Goal: Task Accomplishment & Management: Use online tool/utility

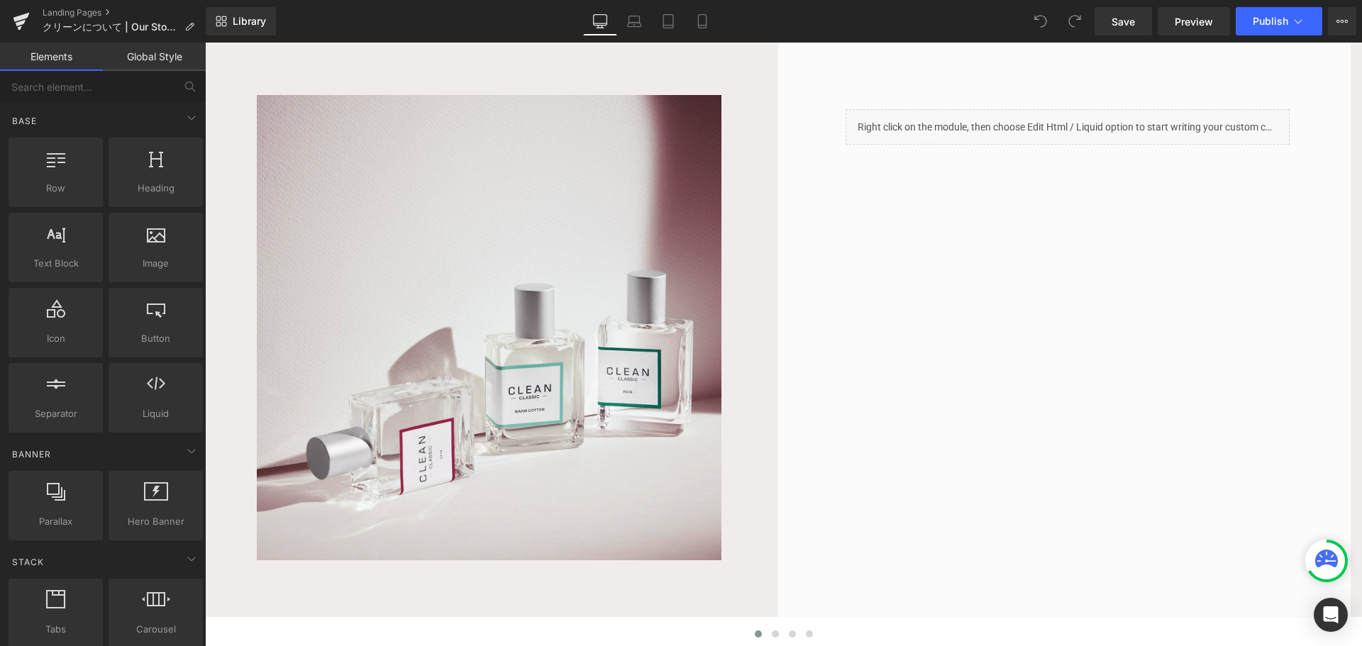
scroll to position [193, 0]
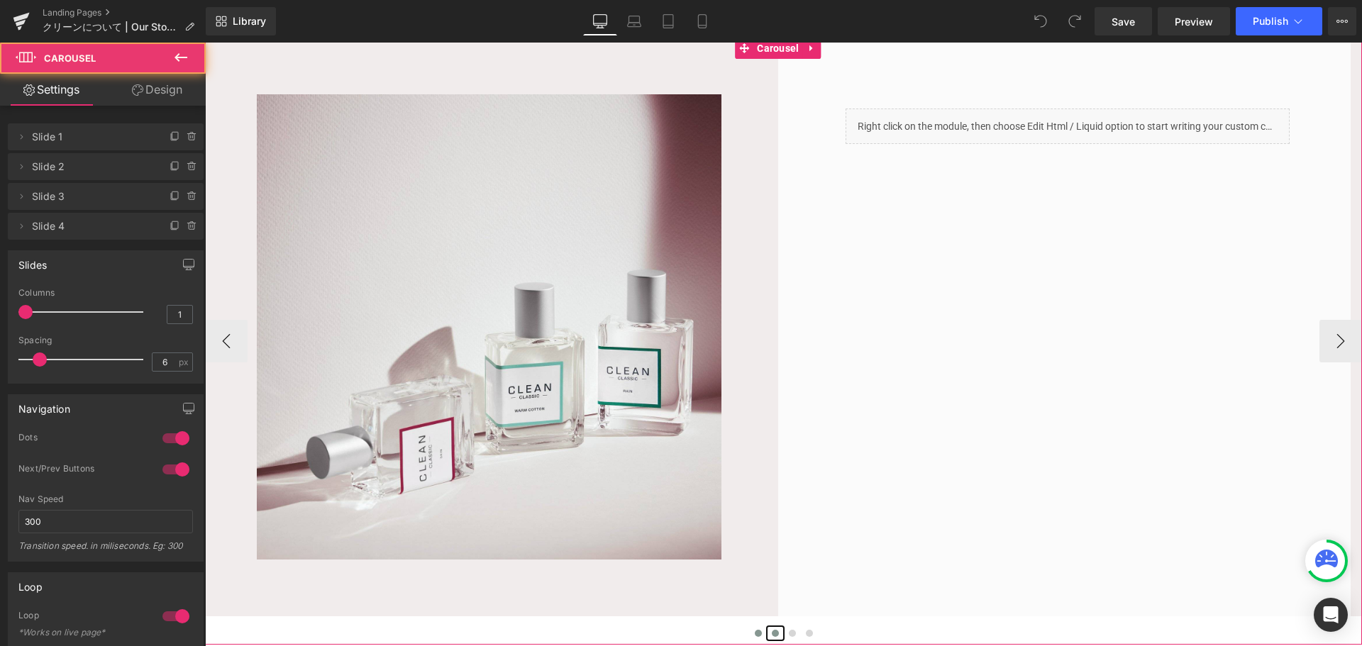
click at [772, 633] on span at bounding box center [775, 633] width 7 height 7
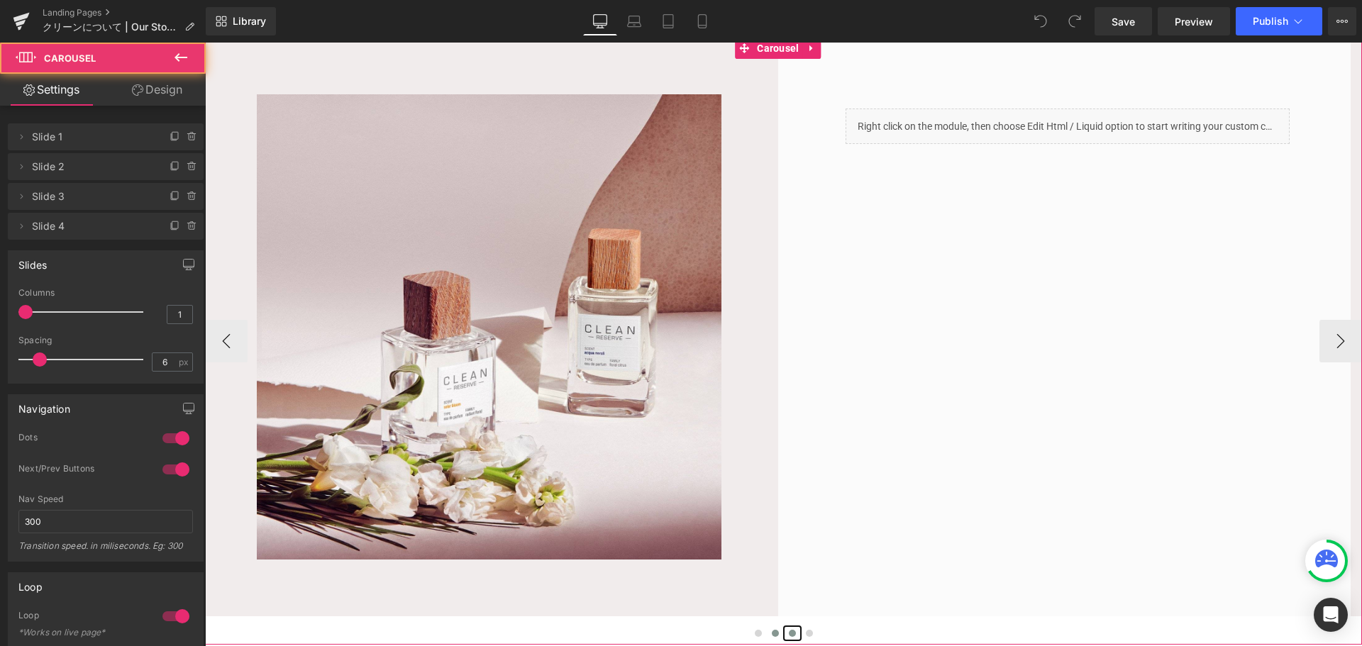
click at [784, 633] on button at bounding box center [792, 633] width 17 height 14
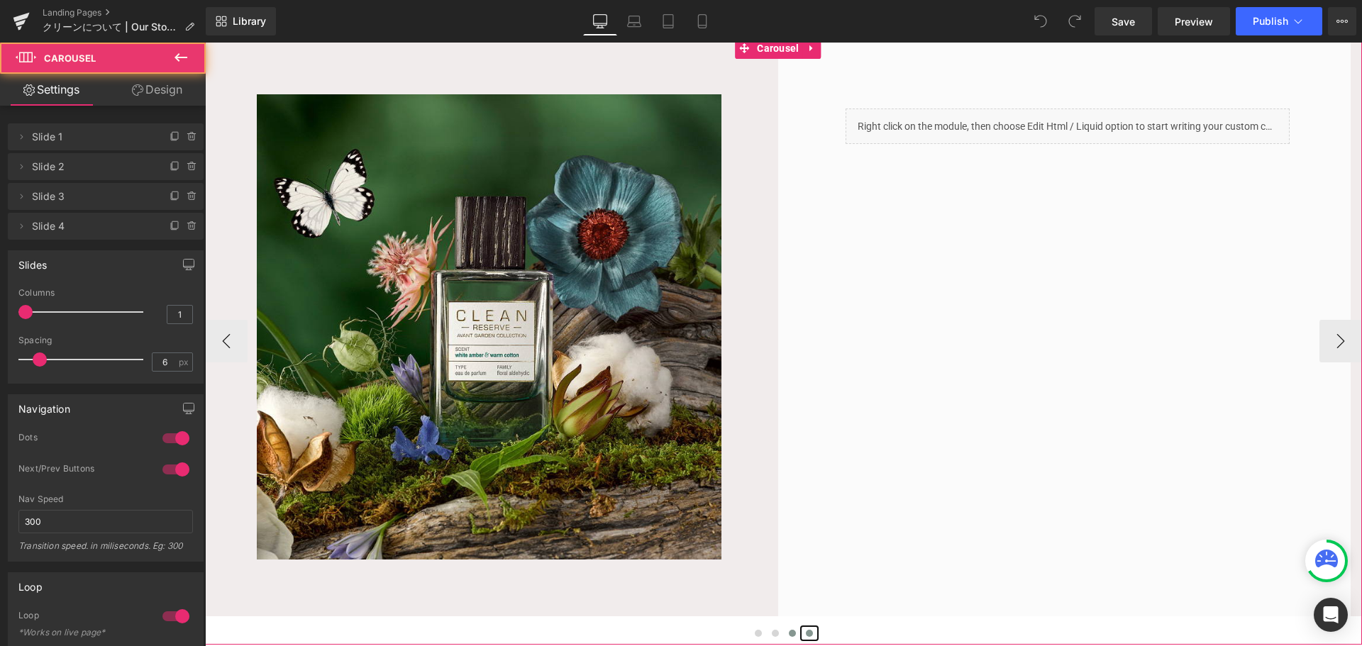
click at [805, 628] on button at bounding box center [809, 633] width 17 height 14
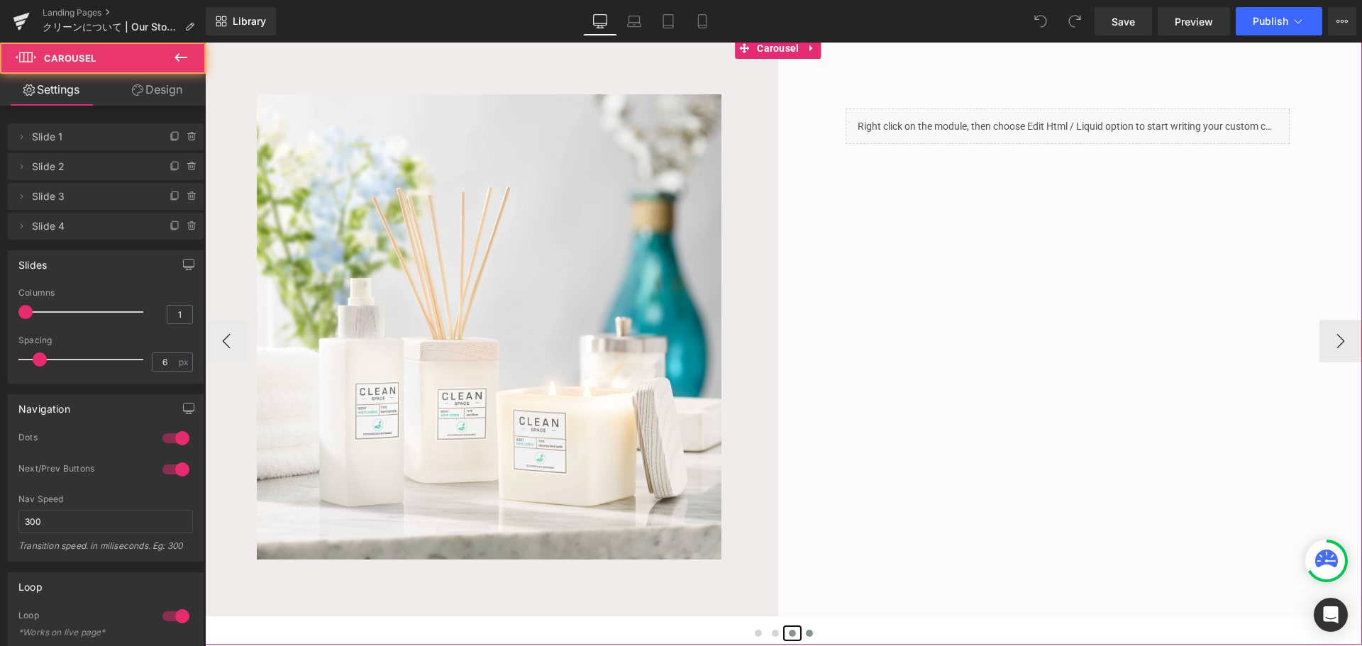
click at [789, 631] on span at bounding box center [792, 633] width 7 height 7
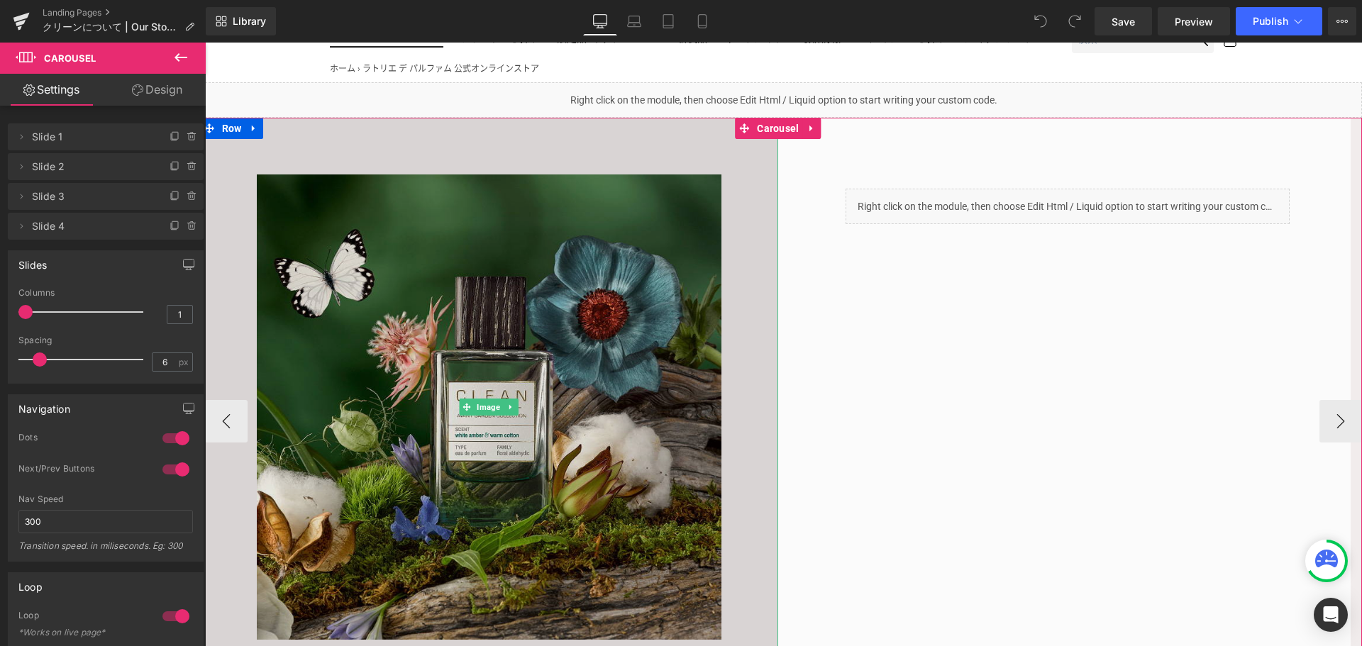
scroll to position [112, 0]
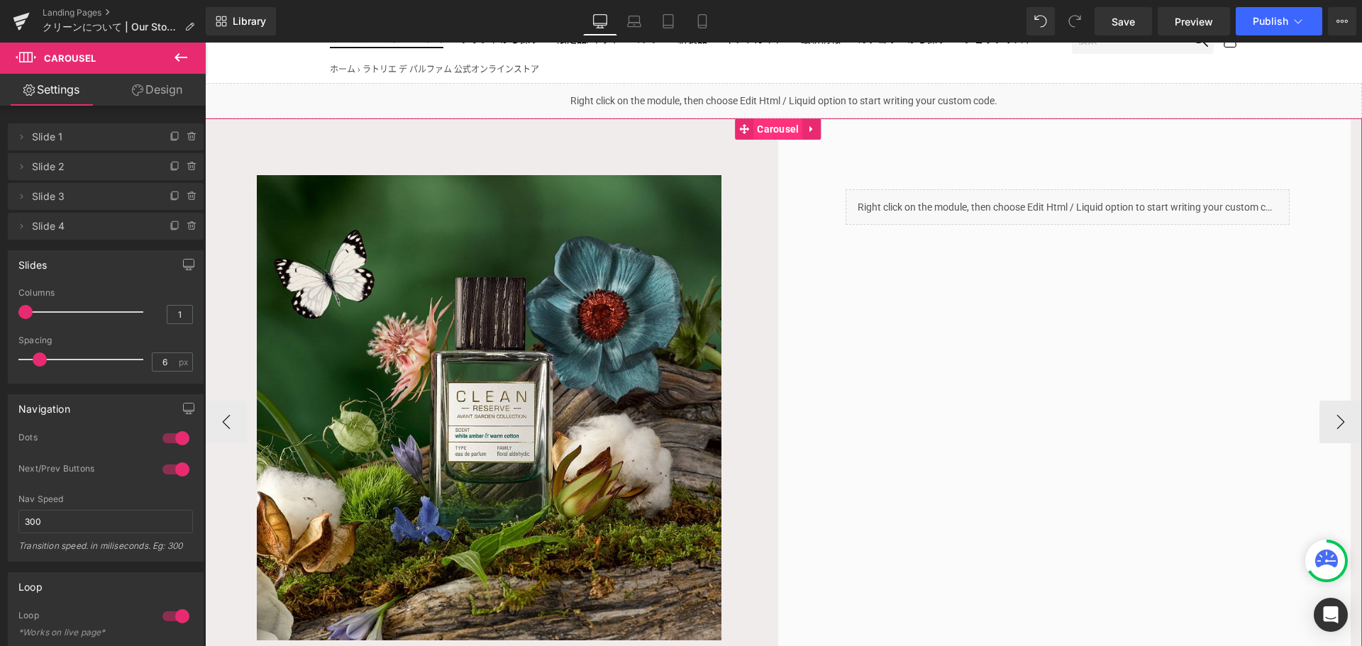
click at [768, 126] on span "Carousel" at bounding box center [777, 128] width 49 height 21
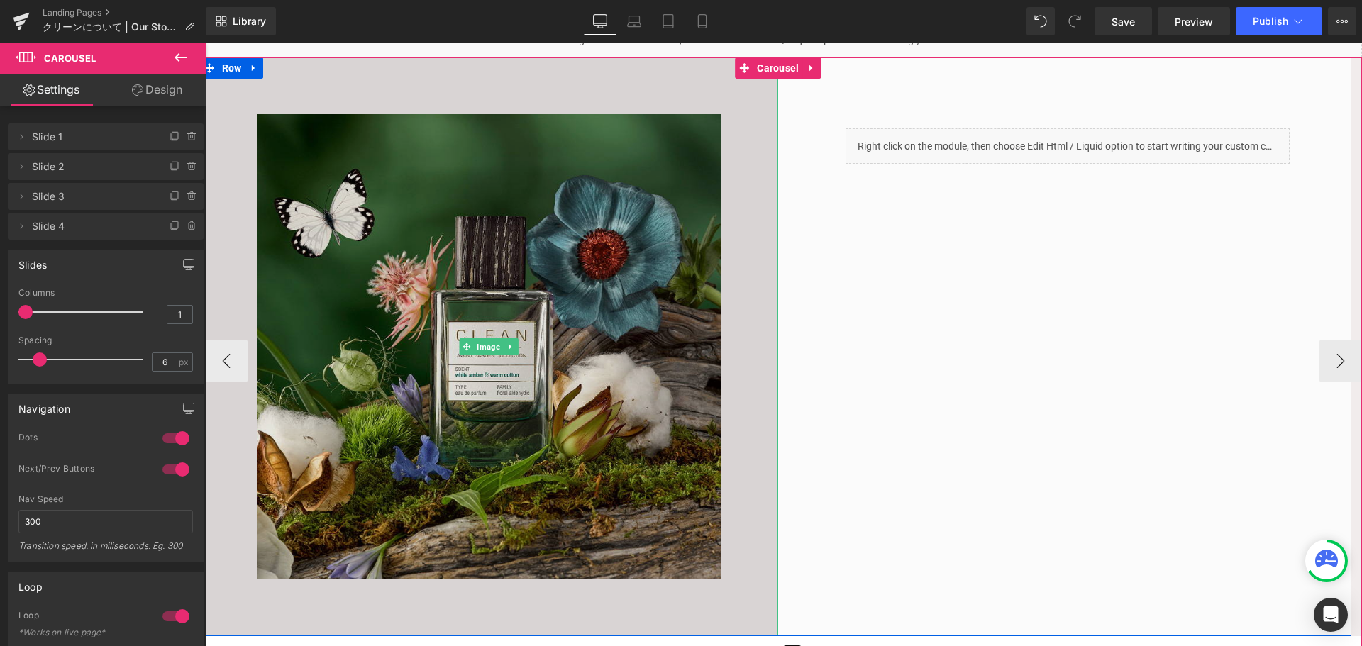
scroll to position [170, 0]
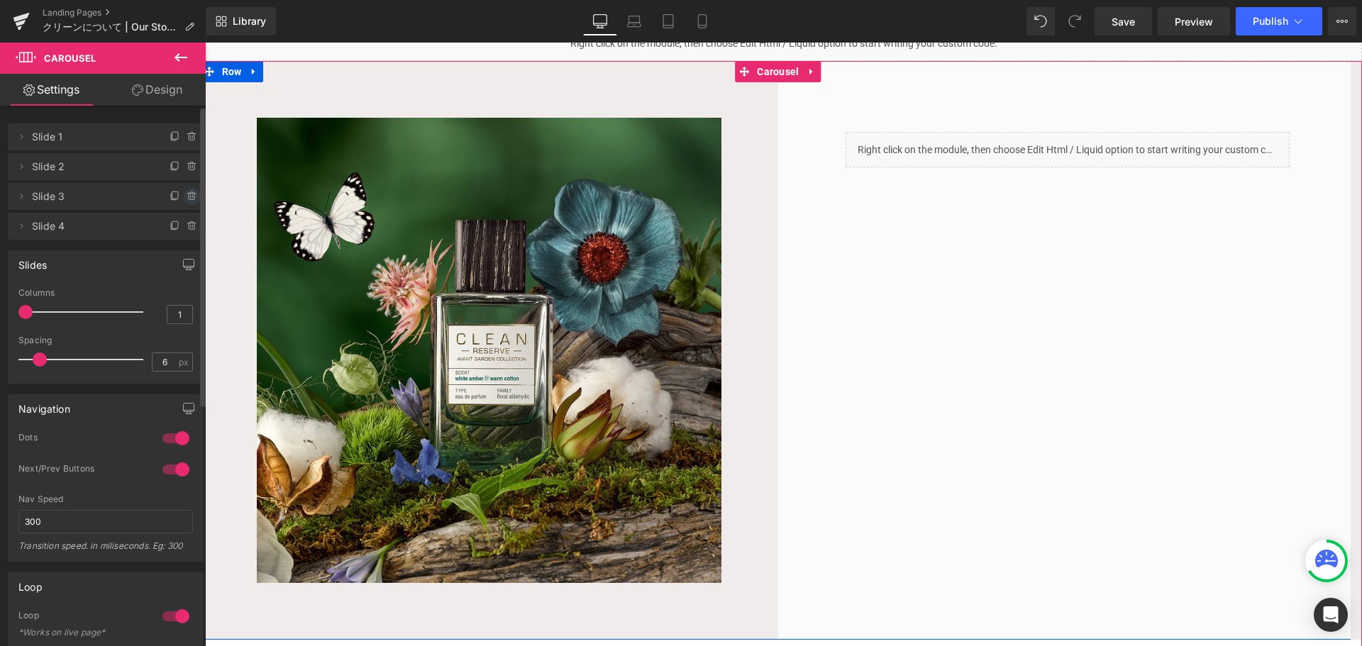
click at [193, 195] on span at bounding box center [192, 196] width 17 height 17
click at [172, 194] on button "Delete" at bounding box center [177, 197] width 45 height 18
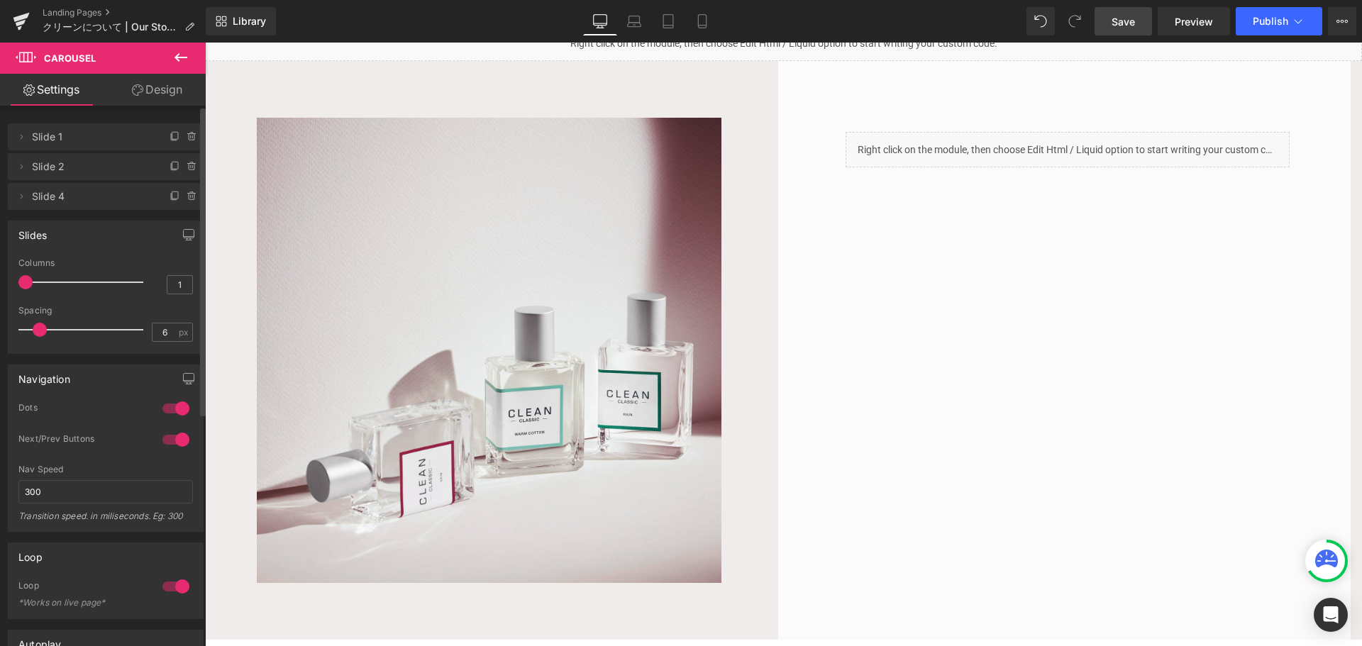
click at [1132, 26] on span "Save" at bounding box center [1122, 21] width 23 height 15
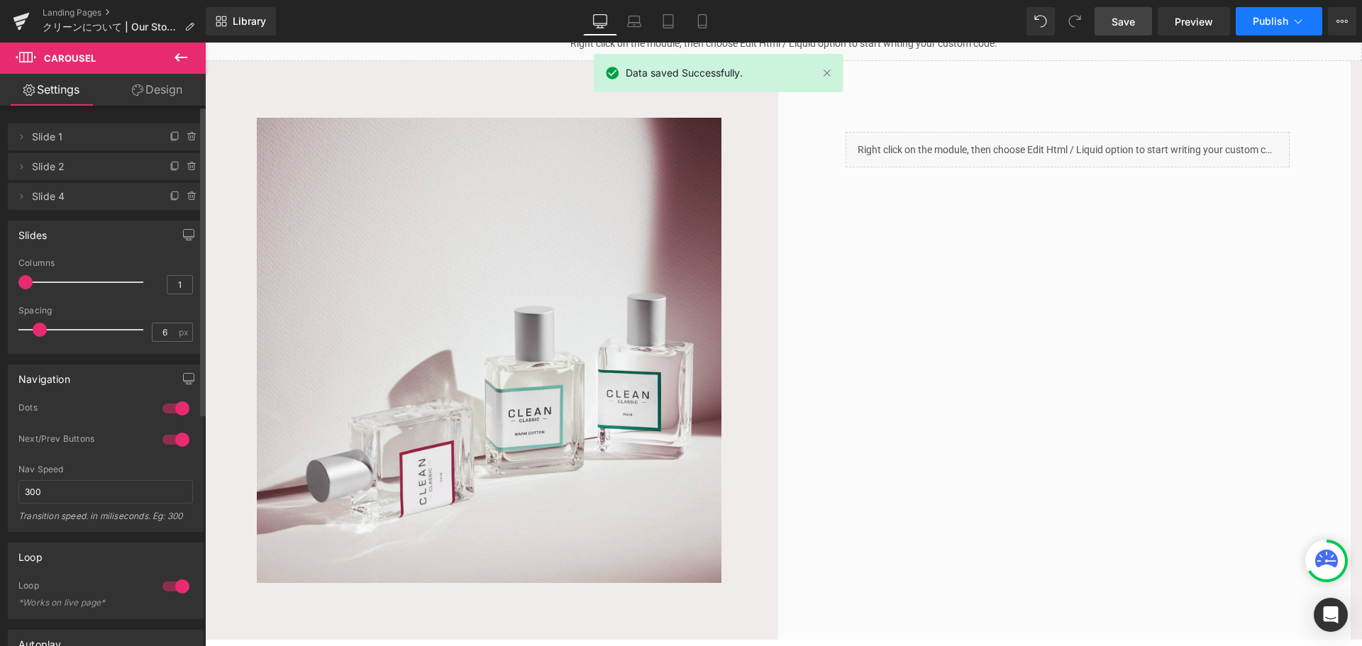
click at [1269, 32] on button "Publish" at bounding box center [1279, 21] width 87 height 28
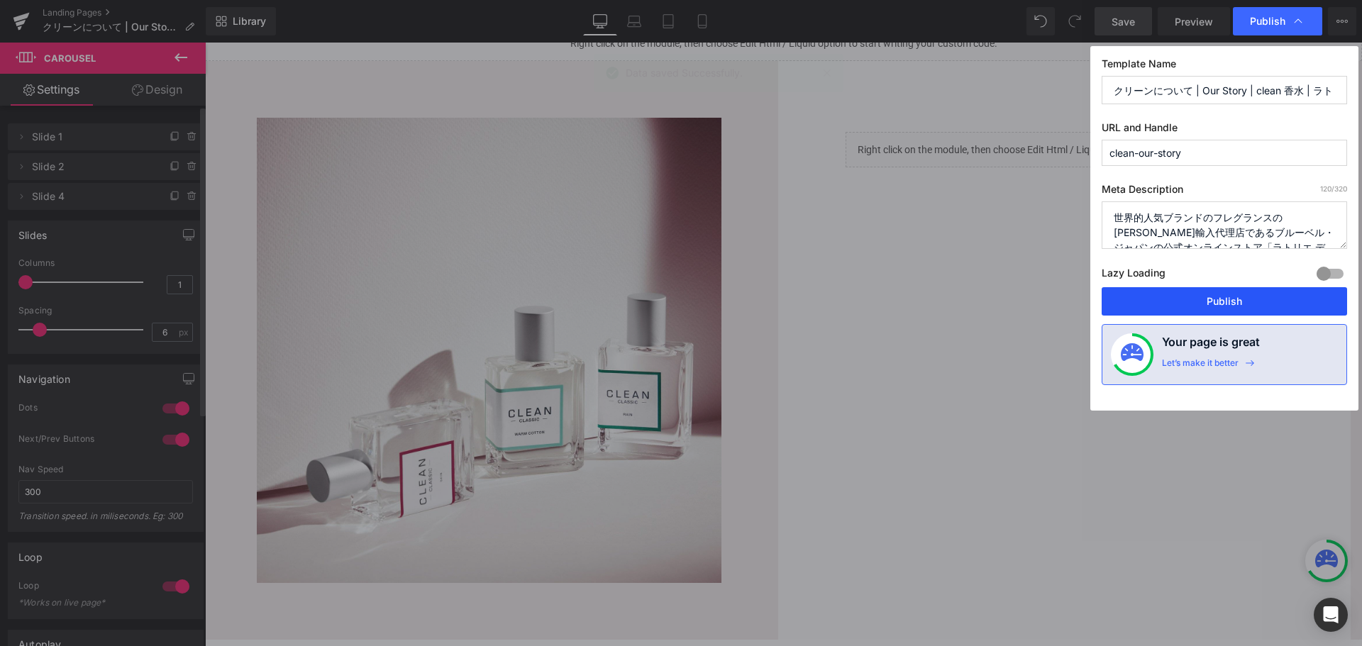
click at [1230, 296] on button "Publish" at bounding box center [1224, 301] width 245 height 28
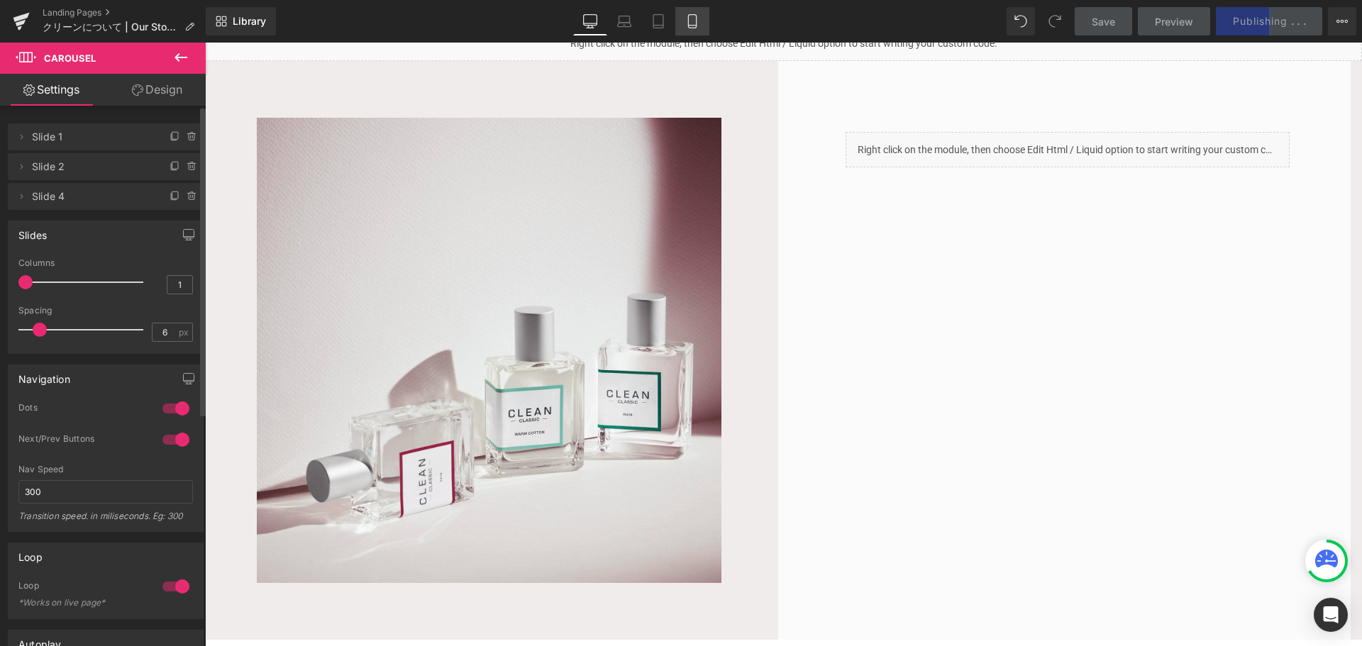
click at [692, 10] on link "Mobile" at bounding box center [692, 21] width 34 height 28
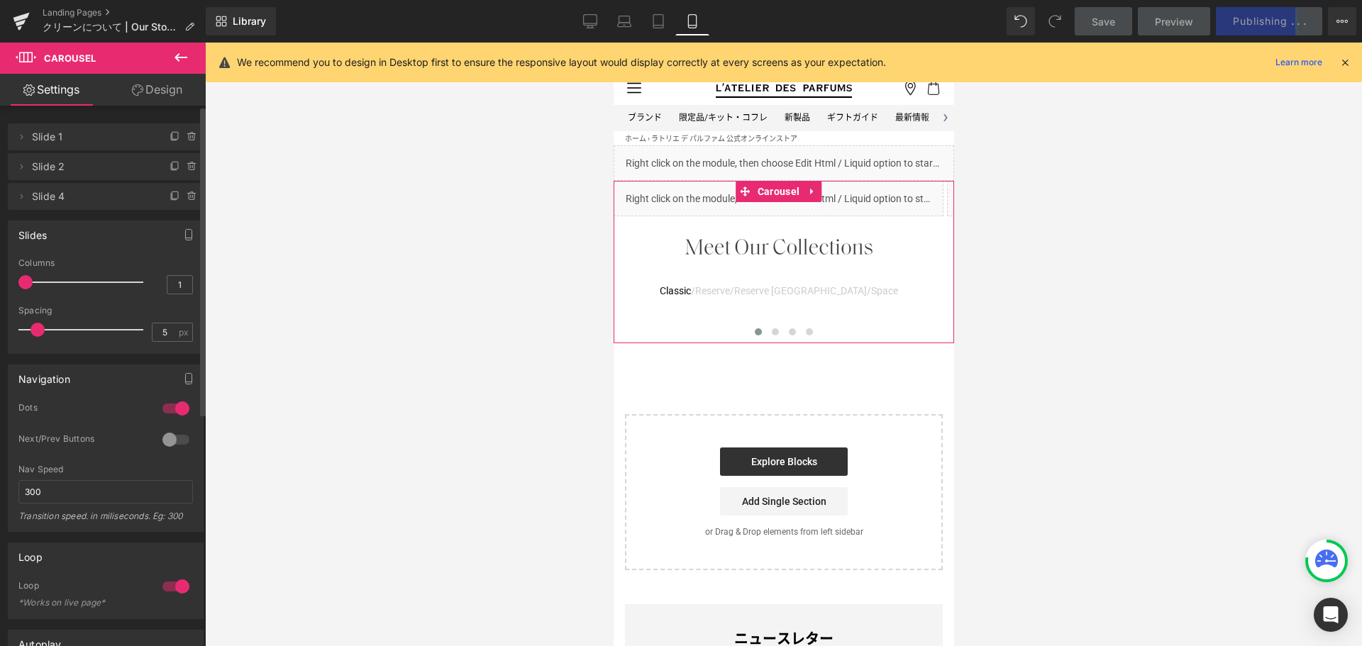
scroll to position [30, 0]
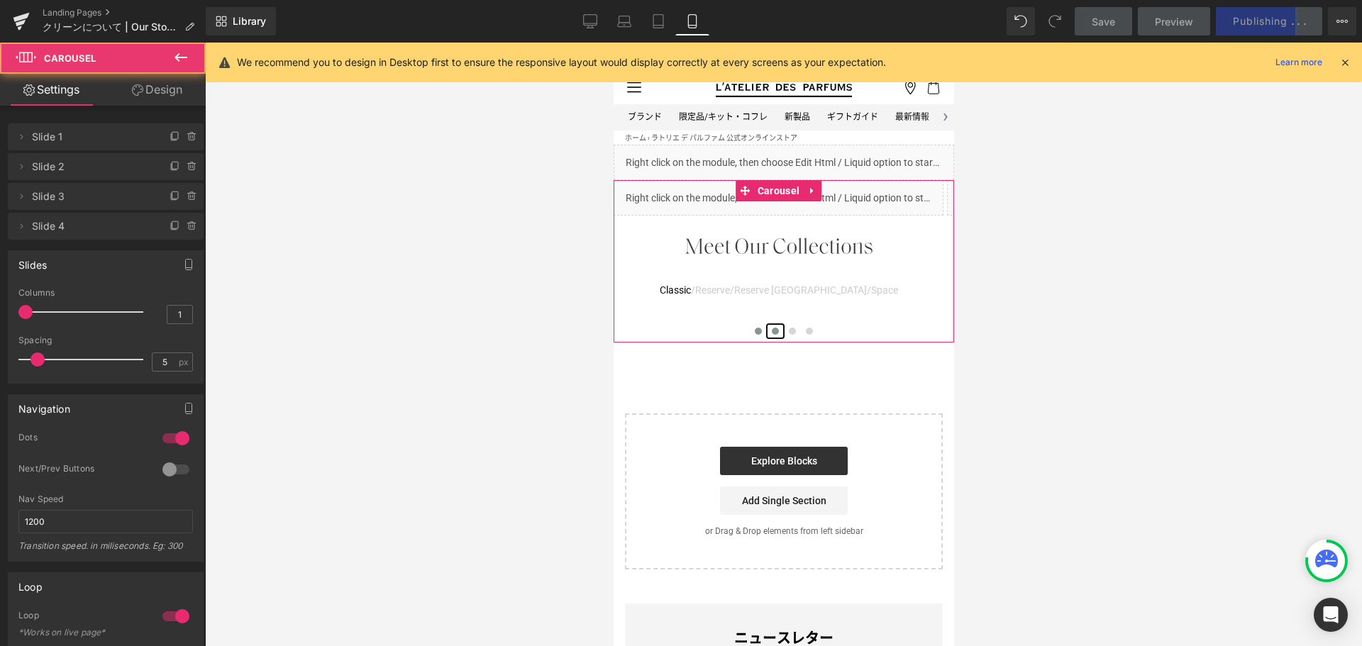
click at [771, 330] on span at bounding box center [774, 331] width 7 height 7
click at [788, 329] on span at bounding box center [791, 331] width 7 height 7
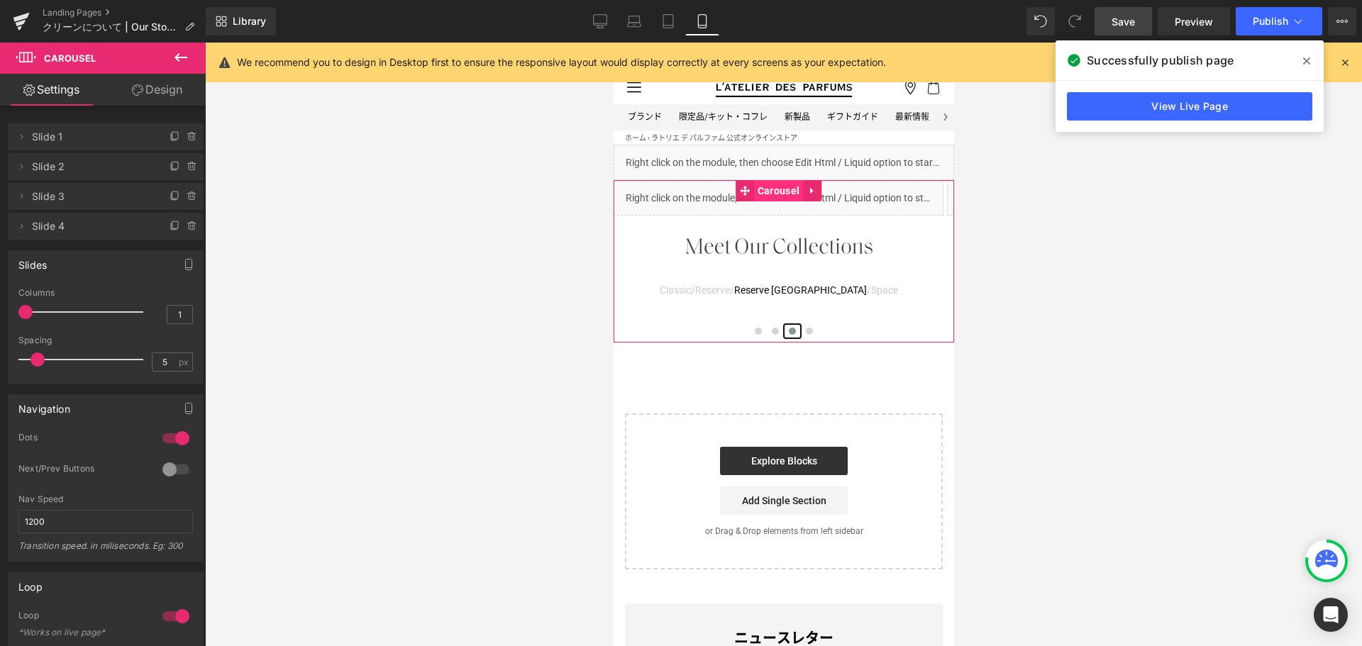
click at [779, 191] on span "Carousel" at bounding box center [777, 190] width 49 height 21
click at [773, 192] on span "Carousel" at bounding box center [777, 190] width 49 height 21
click at [190, 193] on icon at bounding box center [191, 192] width 3 height 1
click at [176, 194] on button "Delete" at bounding box center [177, 197] width 45 height 18
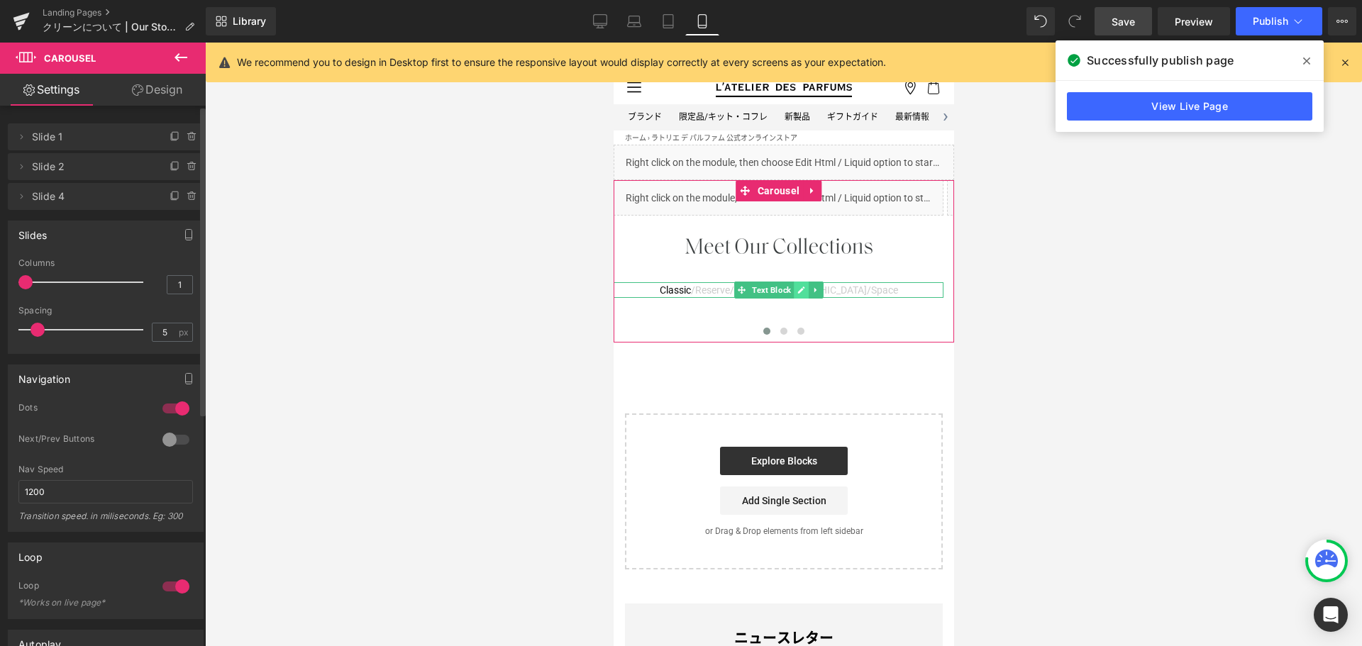
click at [798, 286] on icon at bounding box center [801, 290] width 8 height 9
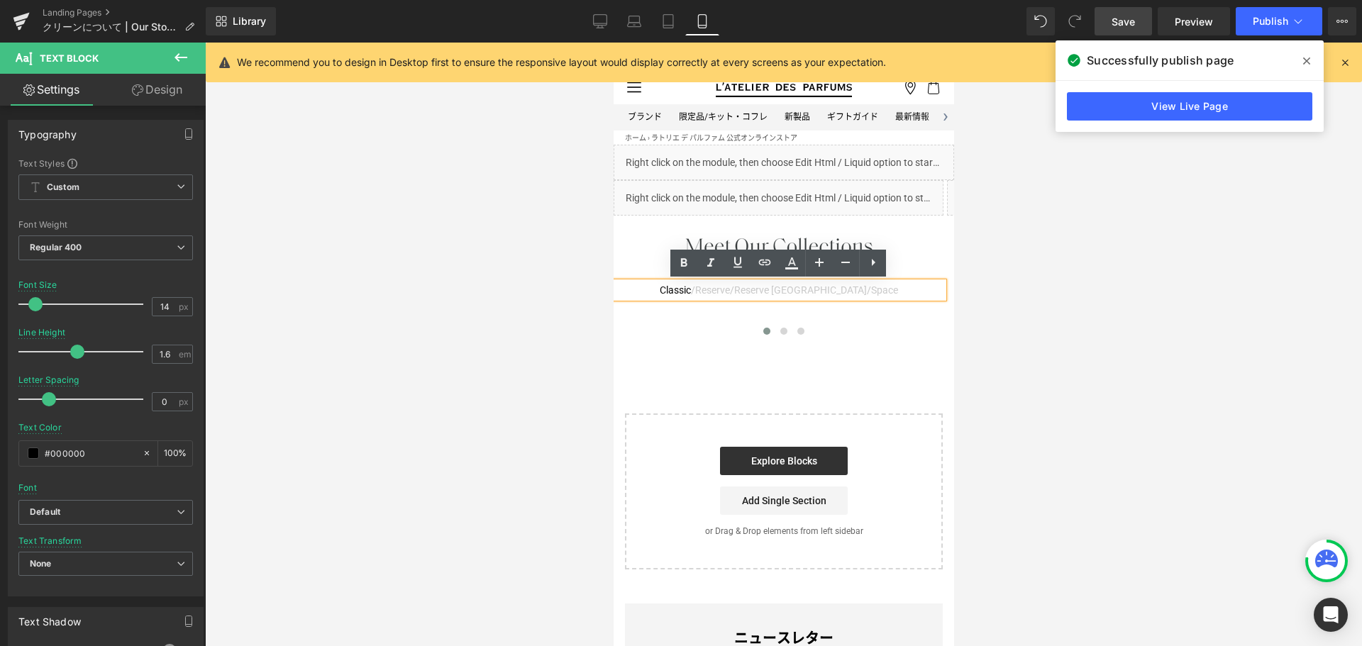
drag, startPoint x: 755, startPoint y: 291, endPoint x: 858, endPoint y: 293, distance: 102.9
click at [858, 293] on font "/ Reserve / [GEOGRAPHIC_DATA] / Space" at bounding box center [793, 289] width 207 height 11
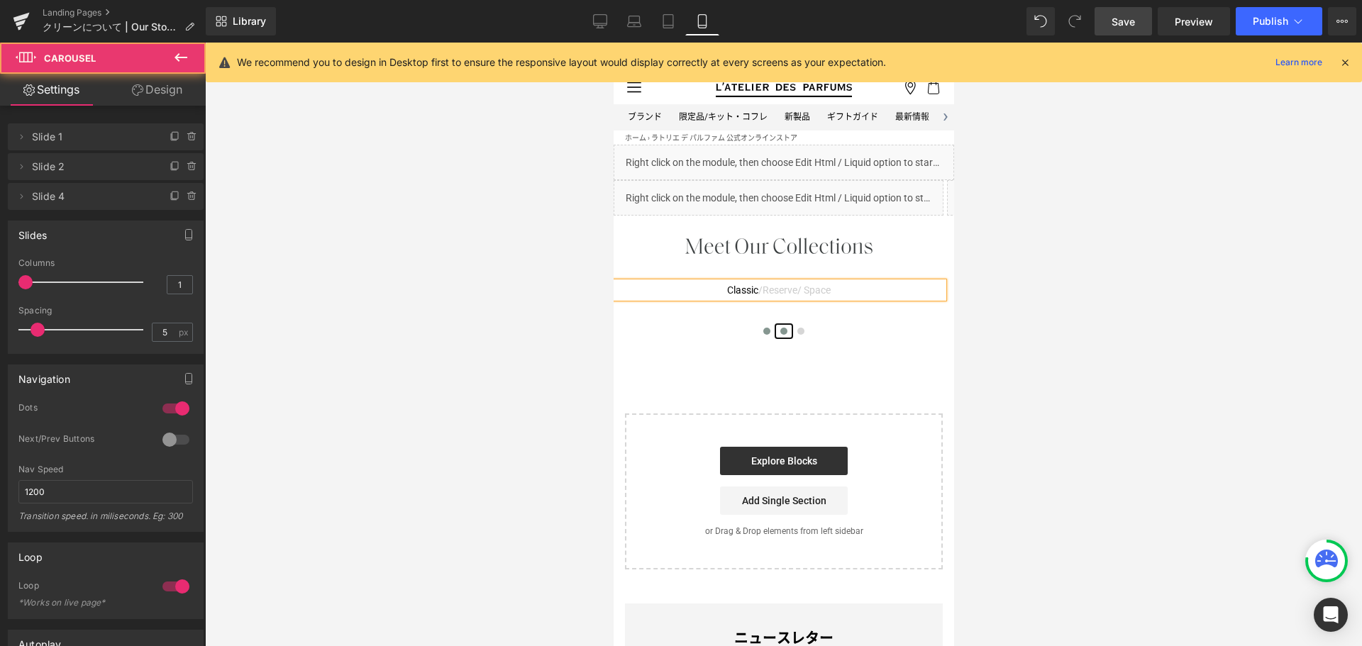
click at [780, 333] on span at bounding box center [783, 331] width 7 height 7
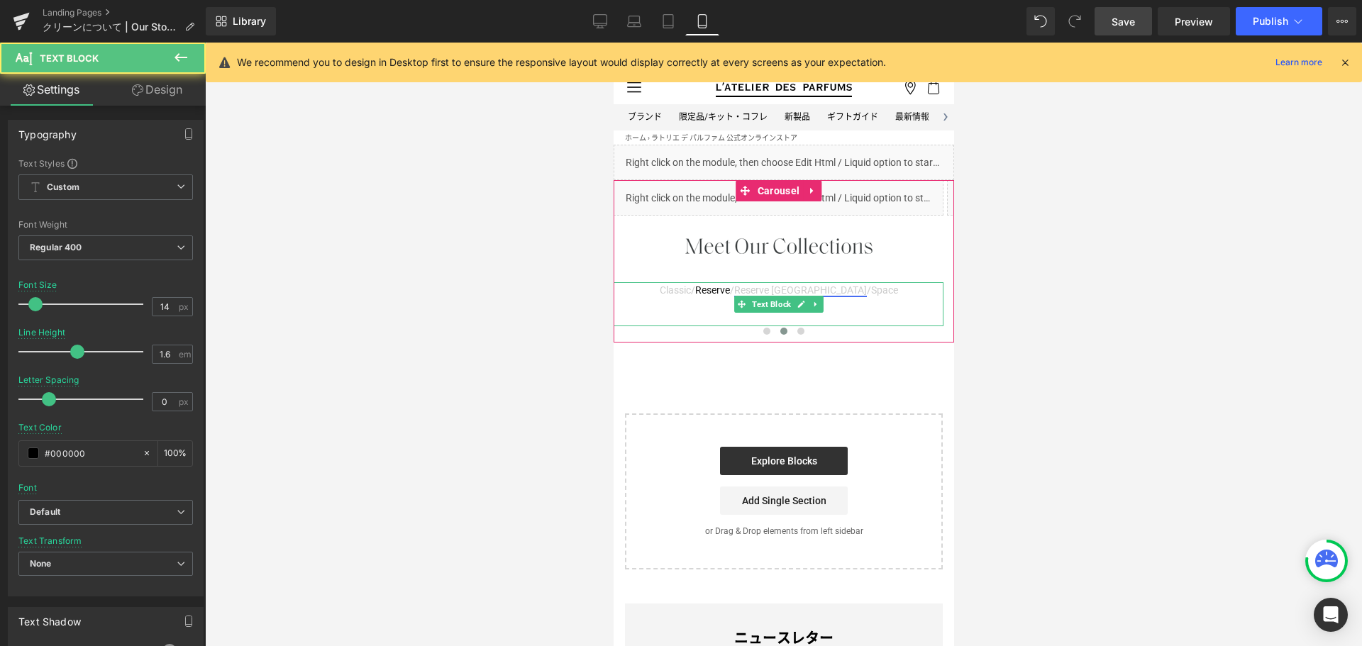
click at [765, 287] on link "Reserve [GEOGRAPHIC_DATA]" at bounding box center [799, 289] width 133 height 11
click at [805, 297] on link at bounding box center [800, 304] width 15 height 17
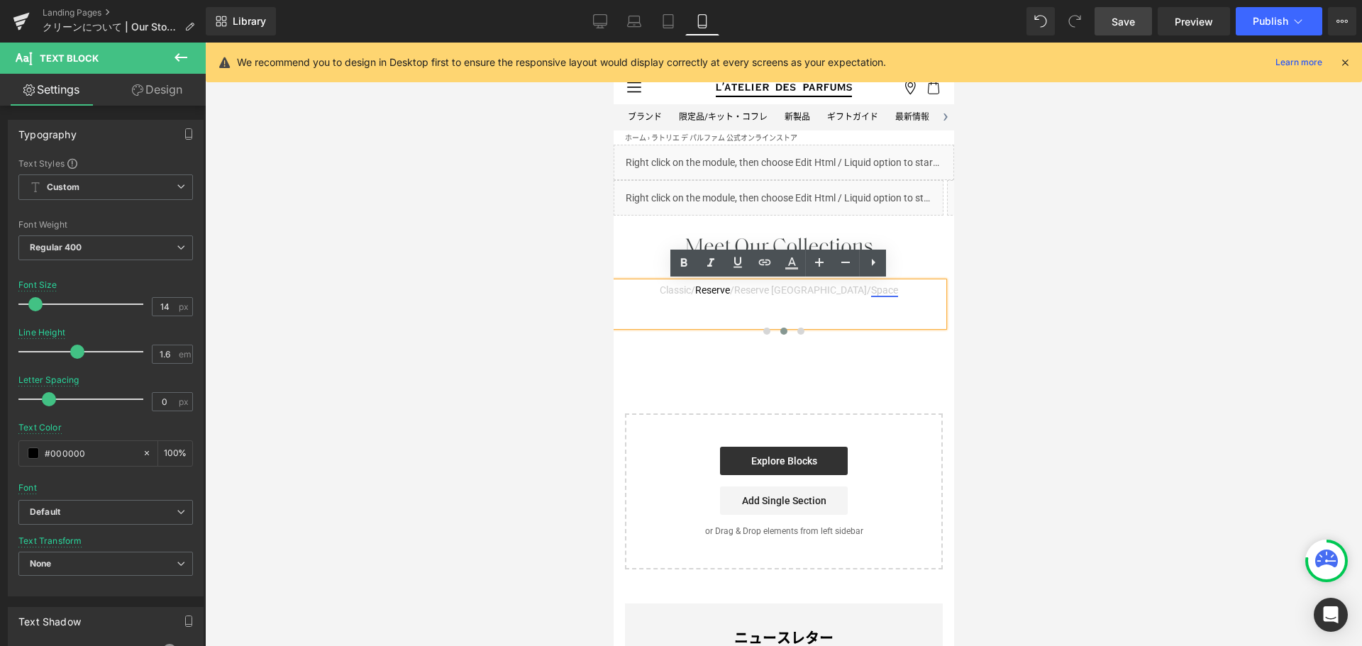
drag, startPoint x: 753, startPoint y: 291, endPoint x: 860, endPoint y: 292, distance: 107.8
click at [860, 292] on p "Classic / Reserve / Reserve Avant Garden / Space" at bounding box center [778, 290] width 330 height 16
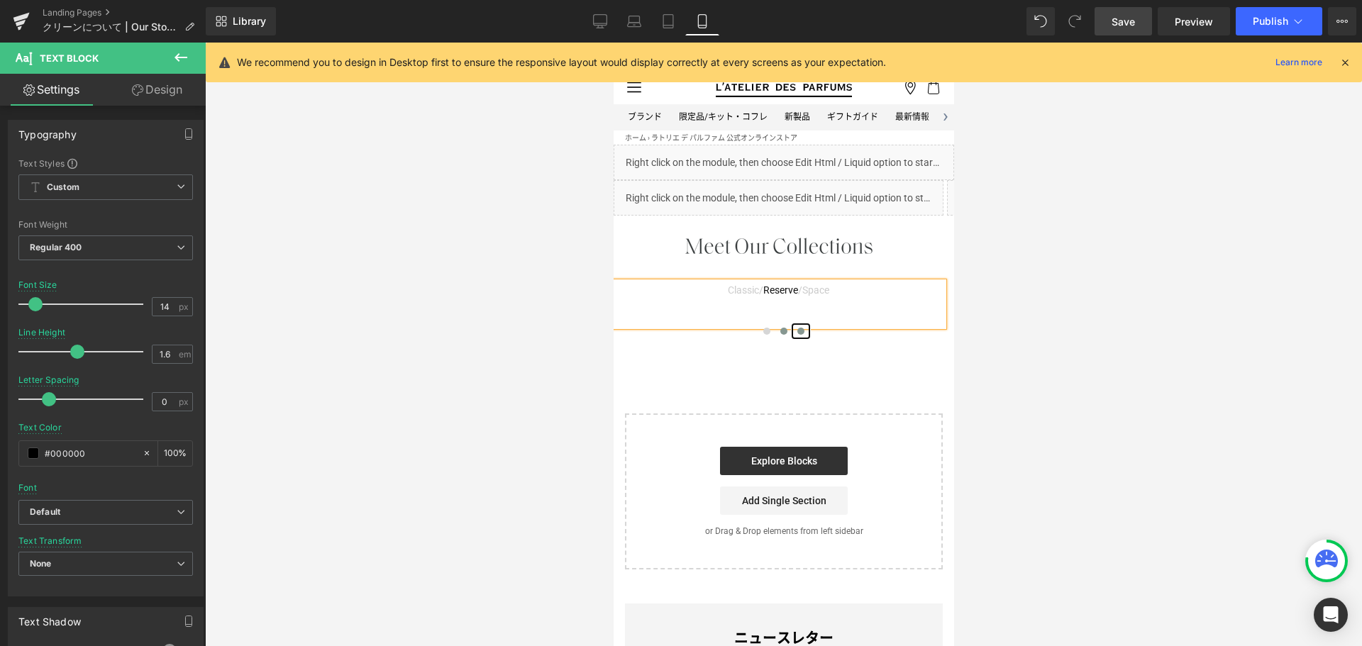
click at [797, 334] on span at bounding box center [800, 331] width 7 height 7
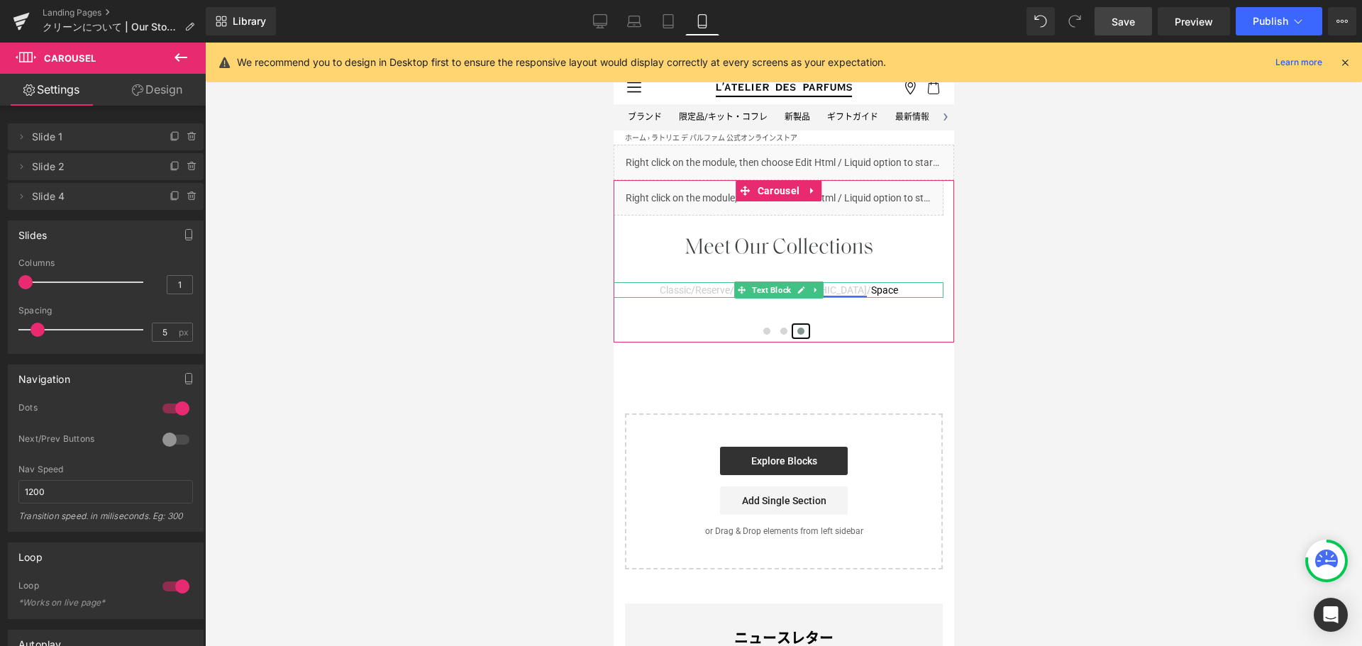
click at [777, 292] on span "Text Block" at bounding box center [770, 290] width 45 height 17
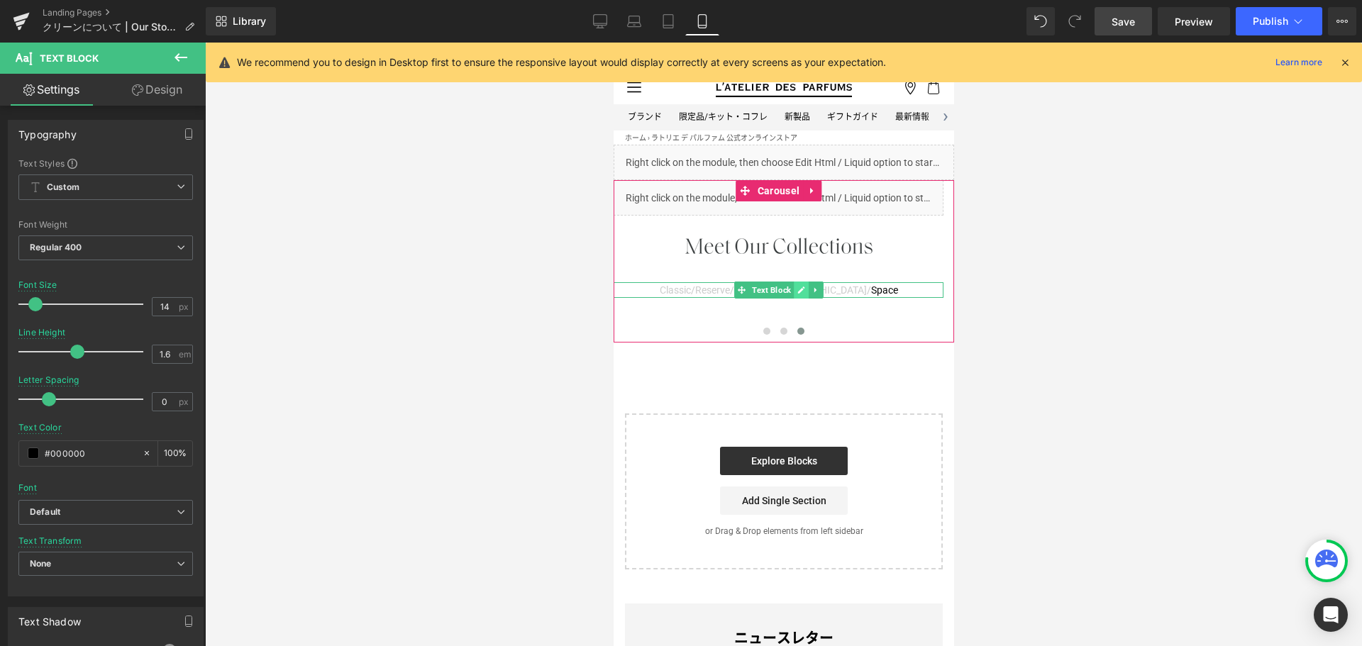
click at [797, 288] on icon at bounding box center [801, 290] width 8 height 9
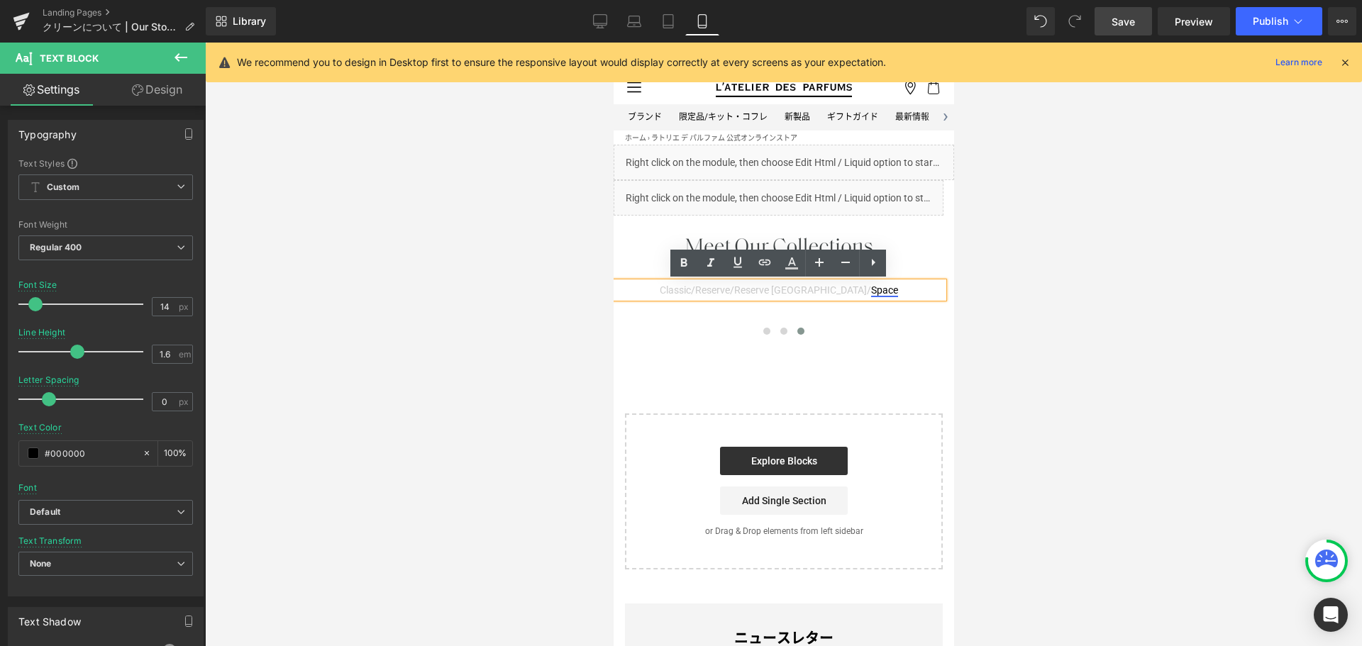
drag, startPoint x: 753, startPoint y: 287, endPoint x: 860, endPoint y: 288, distance: 107.1
click at [860, 288] on p "Classic / Reserve / Reserve Avant Garden / Space" at bounding box center [778, 290] width 330 height 16
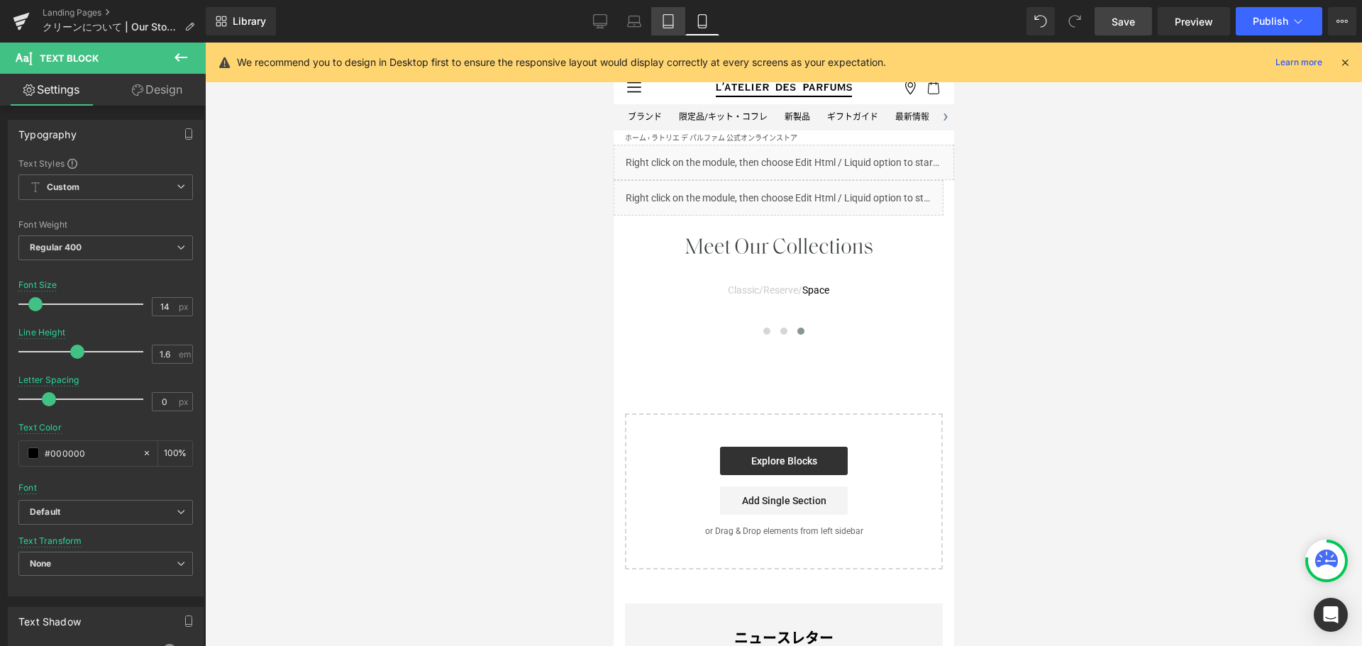
click at [660, 24] on link "Tablet" at bounding box center [668, 21] width 34 height 28
type input "17"
type input "#ffffff"
type input "100"
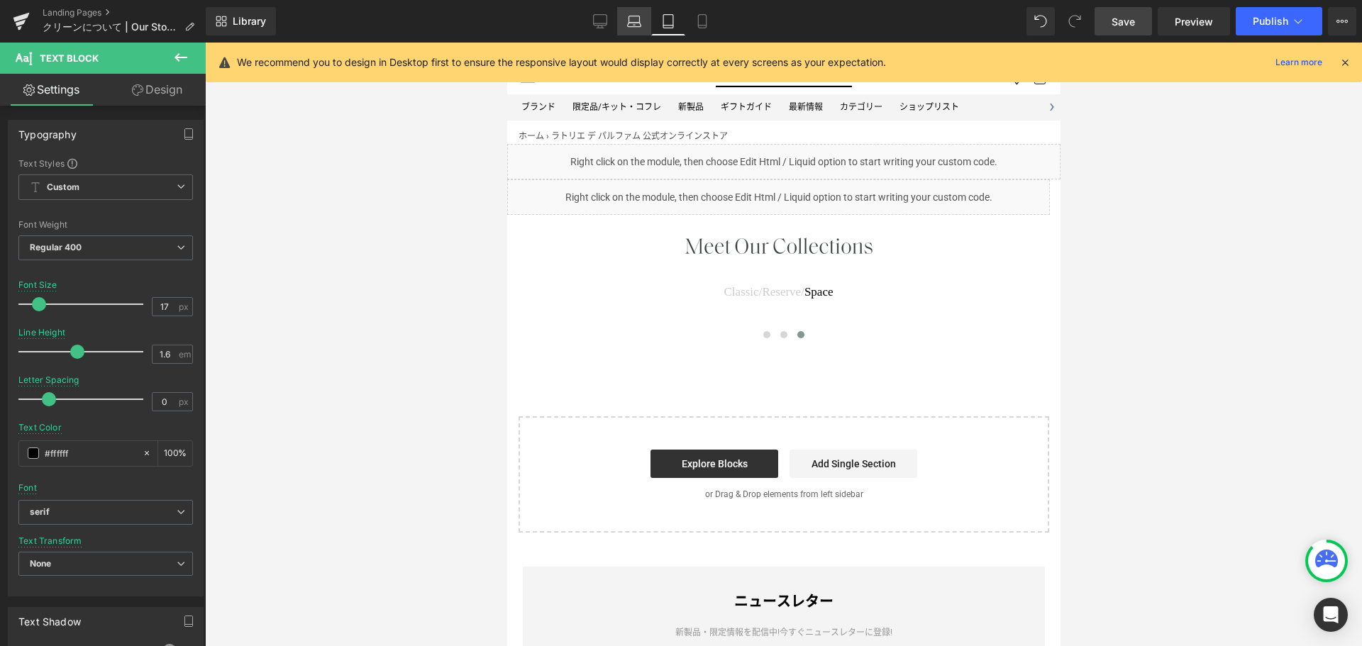
click at [628, 25] on icon at bounding box center [634, 21] width 14 height 14
type input "14"
type input "#000000"
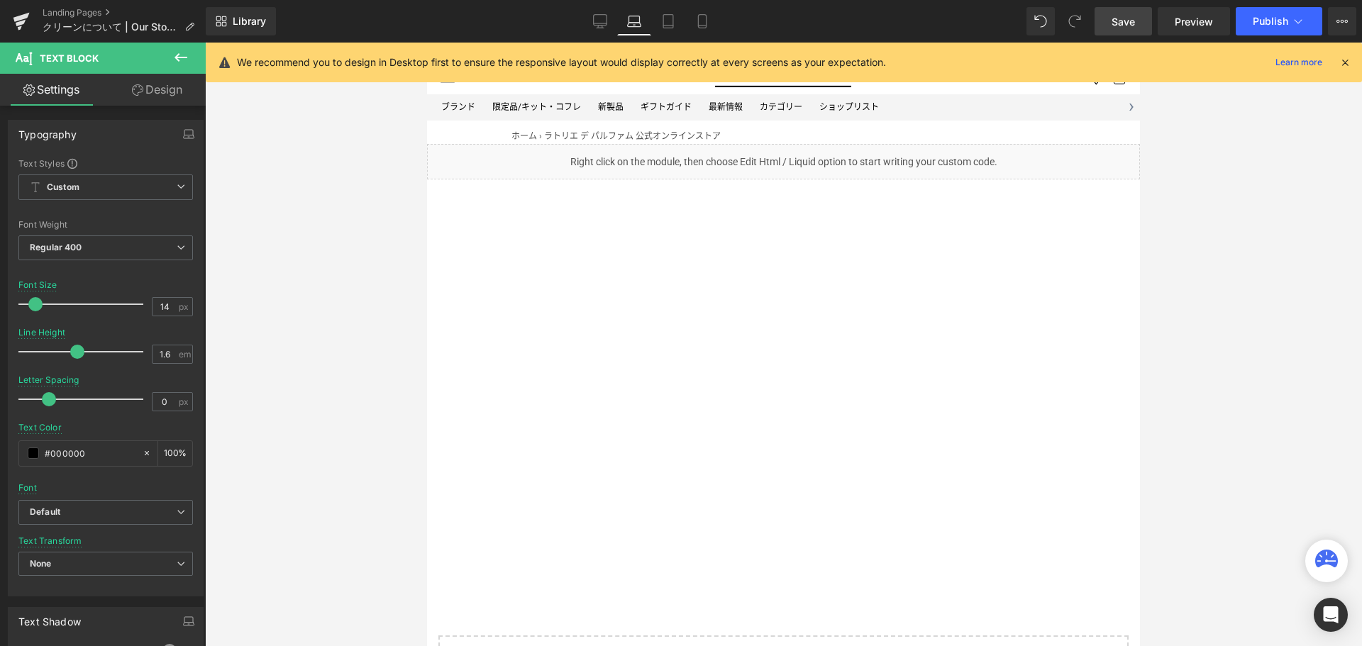
scroll to position [0, 0]
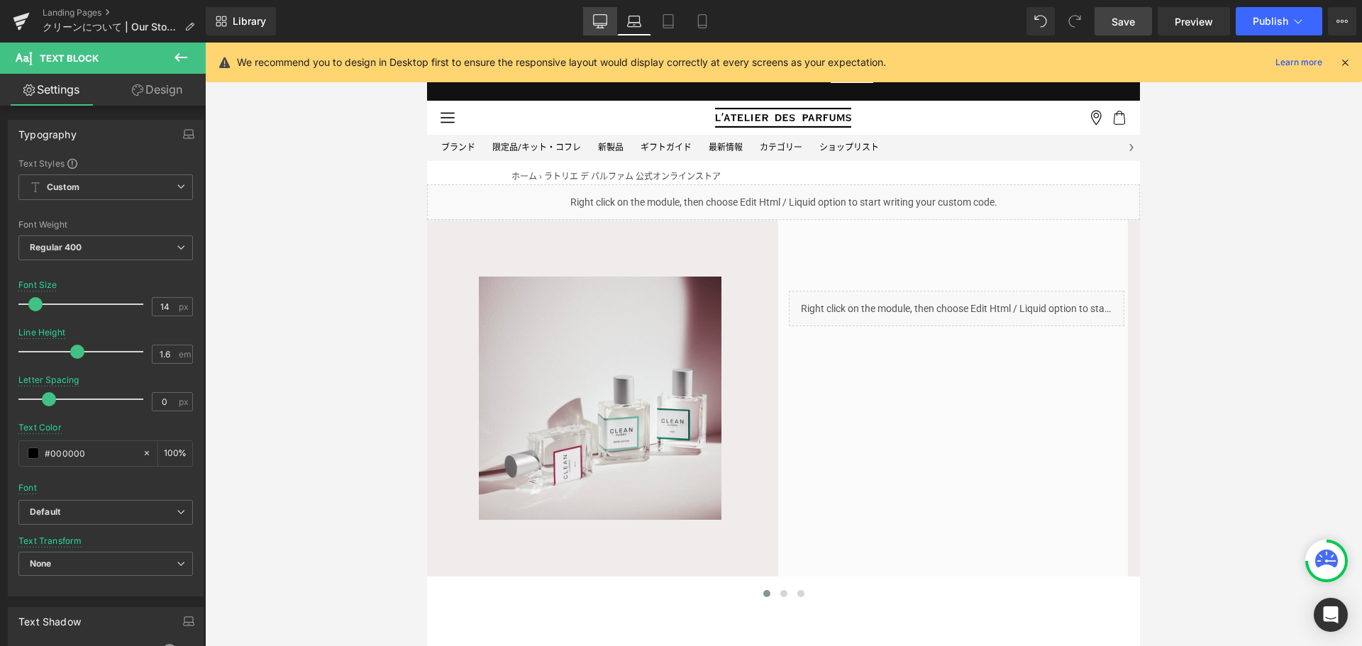
click at [591, 13] on link "Desktop" at bounding box center [600, 21] width 34 height 28
type input "100"
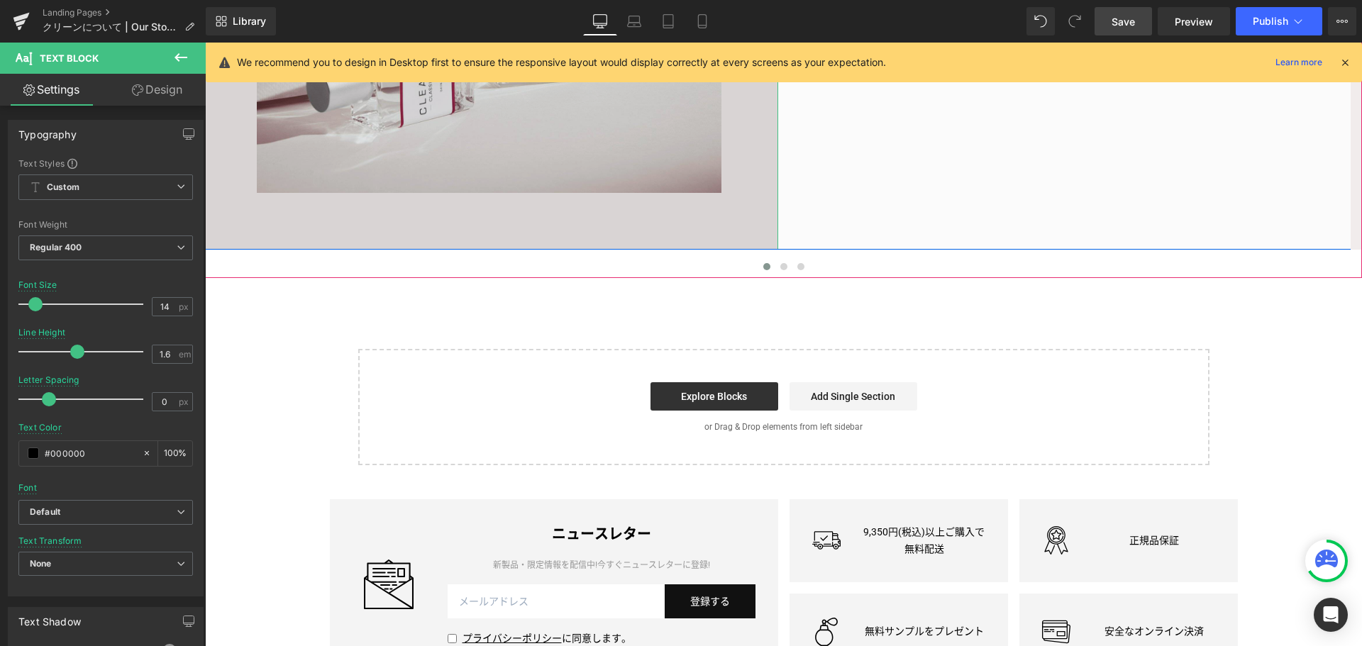
scroll to position [597, 0]
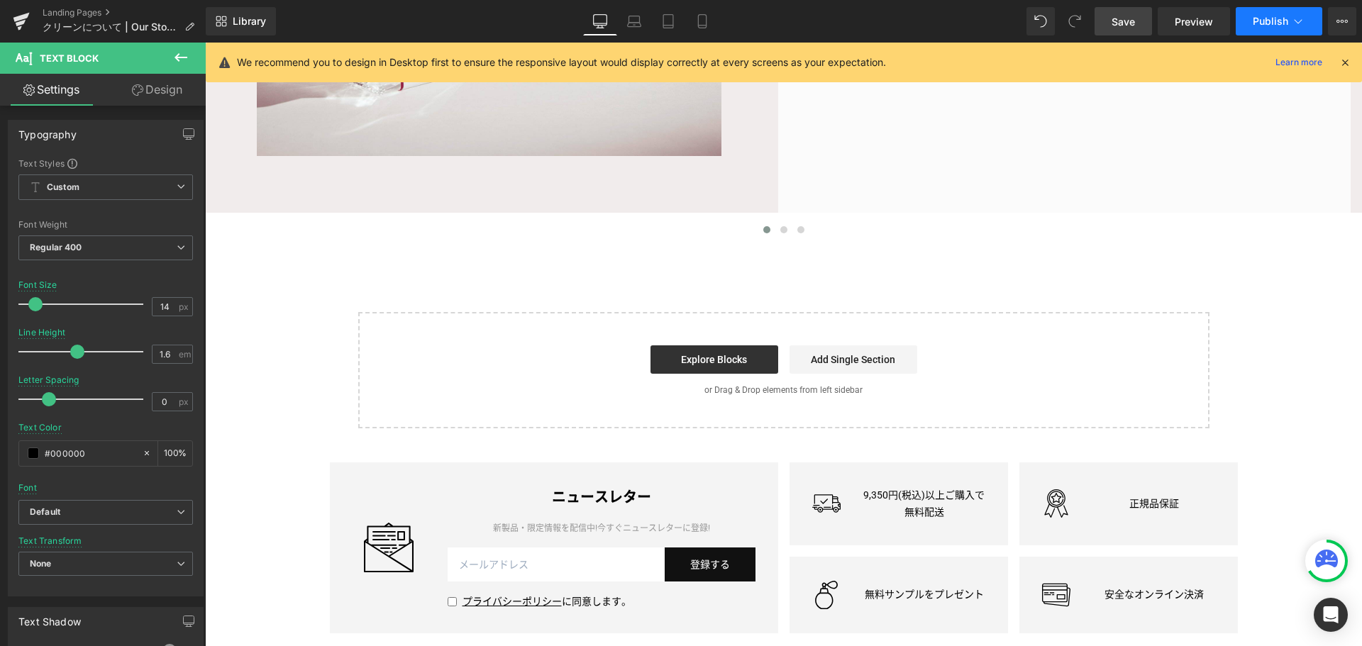
click at [1274, 18] on span "Publish" at bounding box center [1270, 21] width 35 height 11
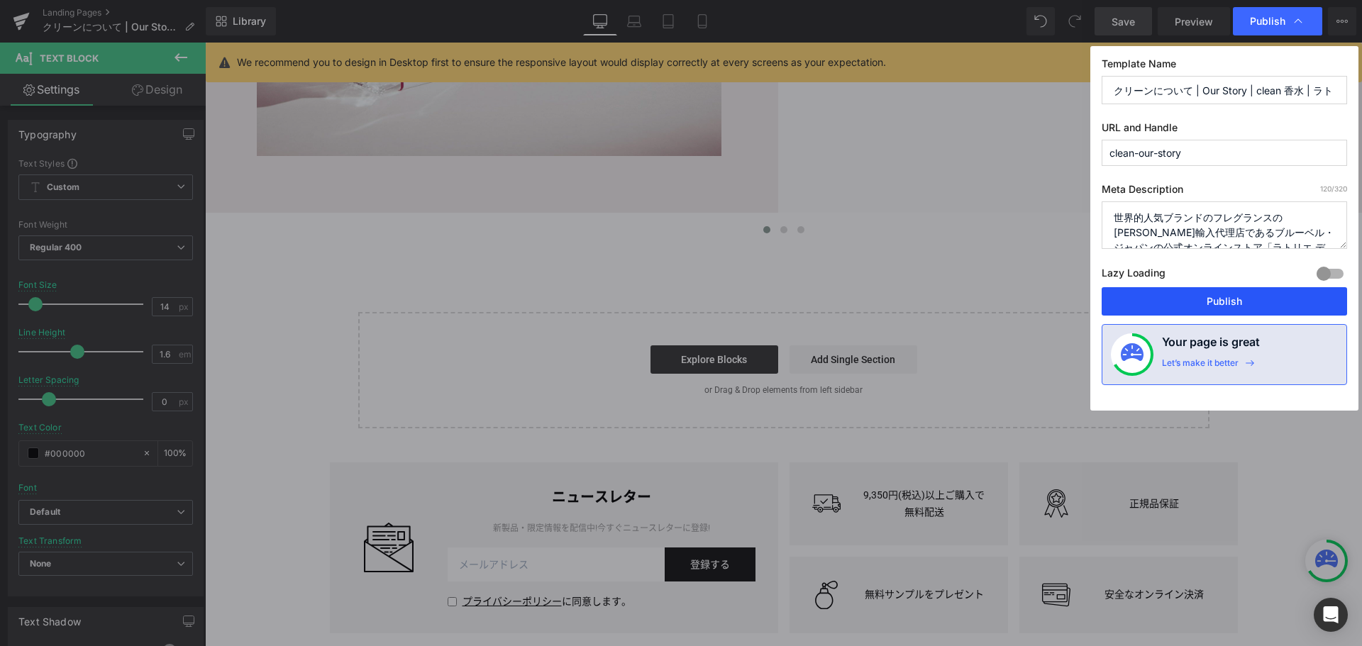
click at [1231, 304] on button "Publish" at bounding box center [1224, 301] width 245 height 28
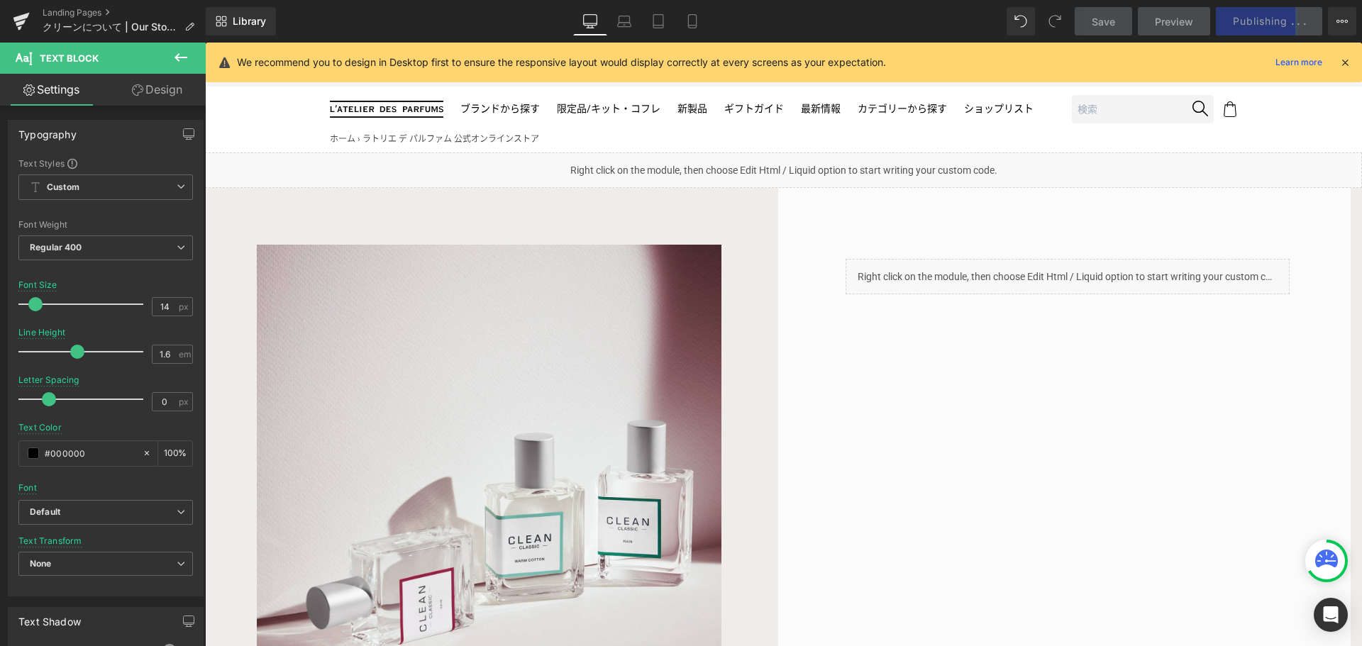
scroll to position [42, 0]
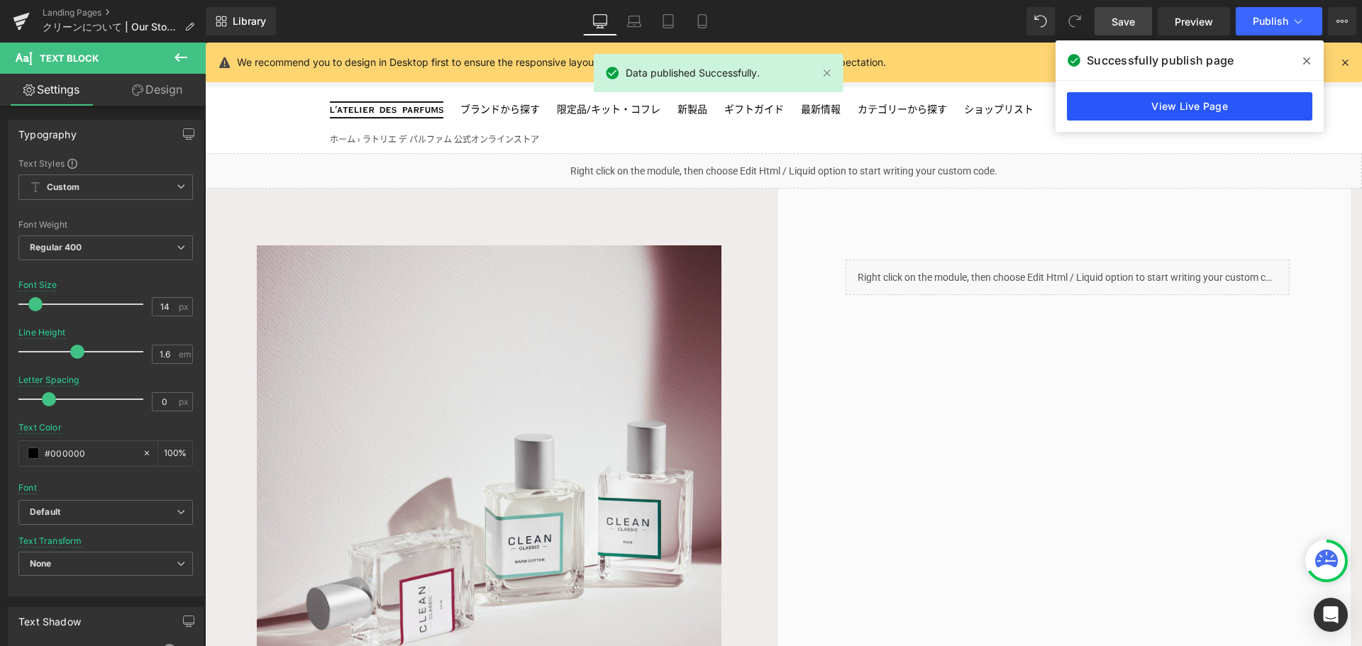
click at [1180, 111] on link "View Live Page" at bounding box center [1189, 106] width 245 height 28
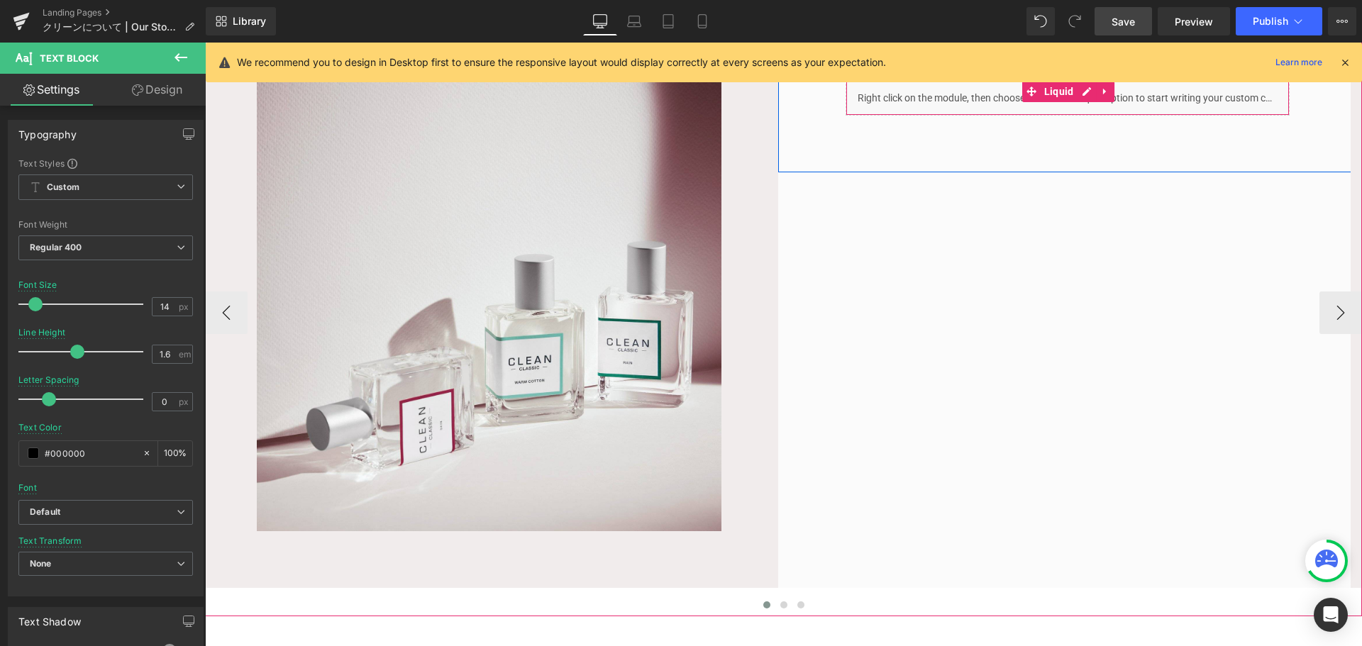
scroll to position [62, 0]
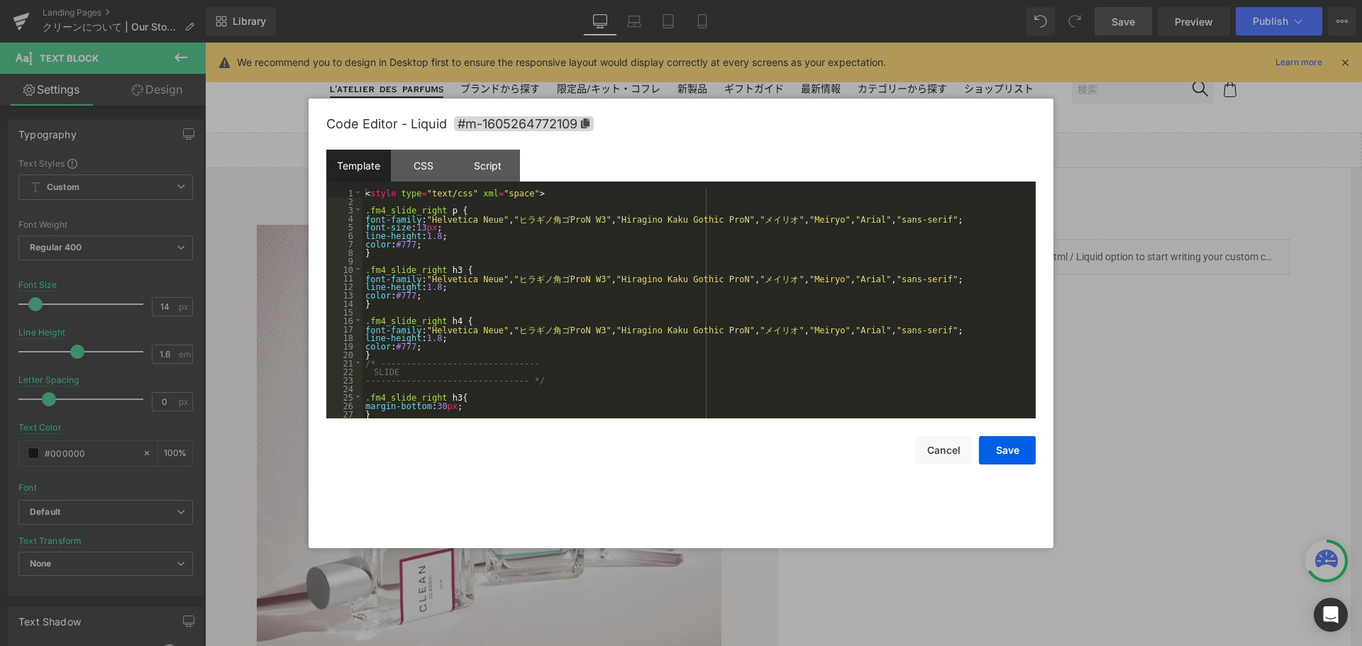
click at [1063, 310] on body "Text Block You are previewing how the will restyle your page. You can not edit …" at bounding box center [681, 323] width 1362 height 646
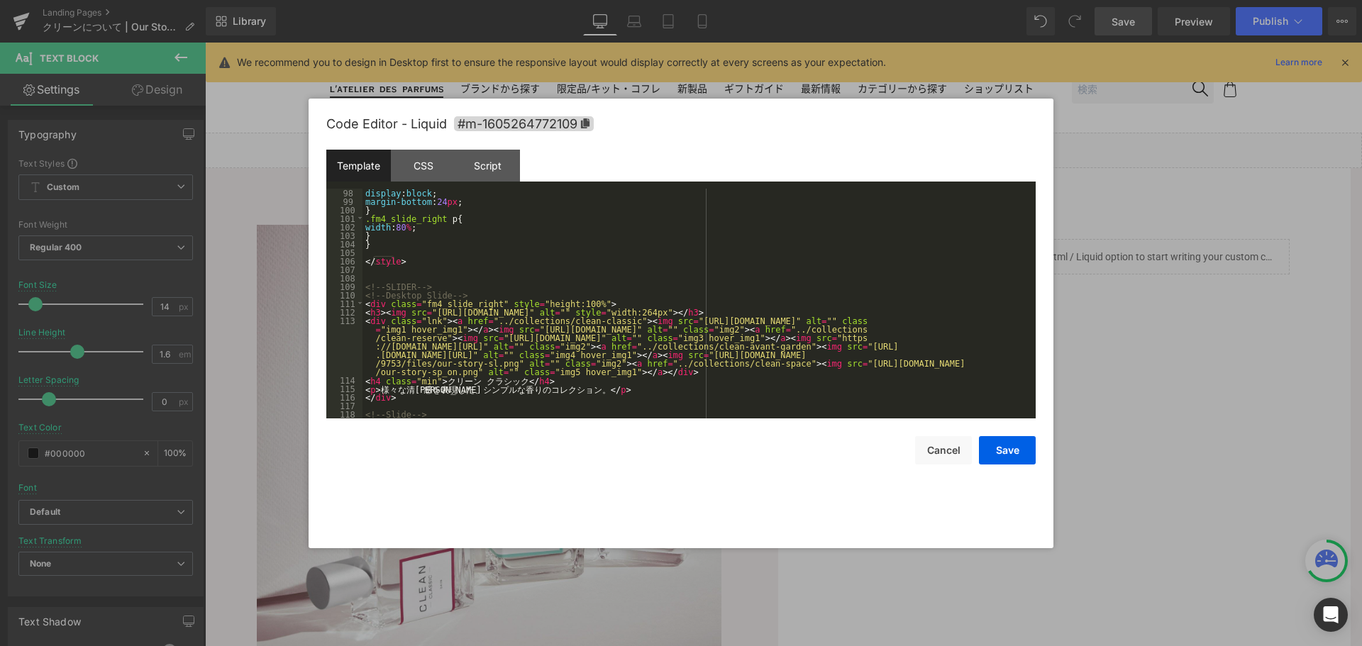
scroll to position [826, 0]
click at [426, 166] on div "CSS" at bounding box center [423, 166] width 65 height 32
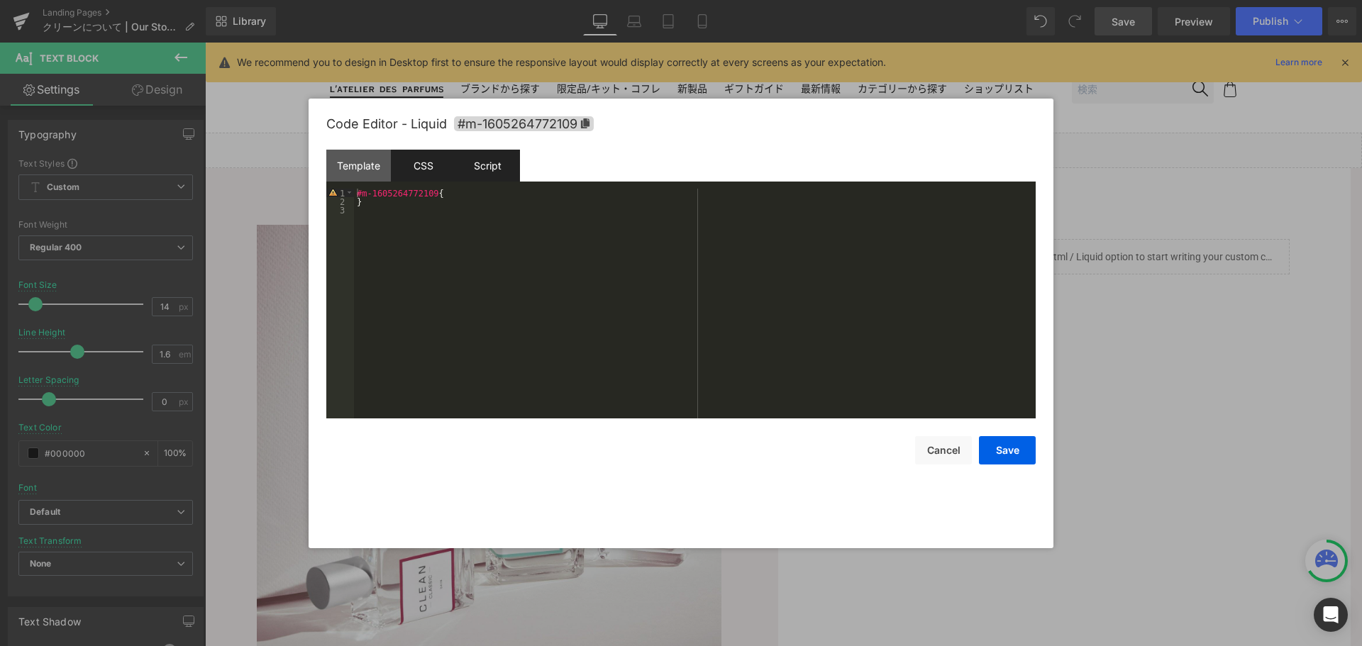
click at [480, 169] on div "Script" at bounding box center [487, 166] width 65 height 32
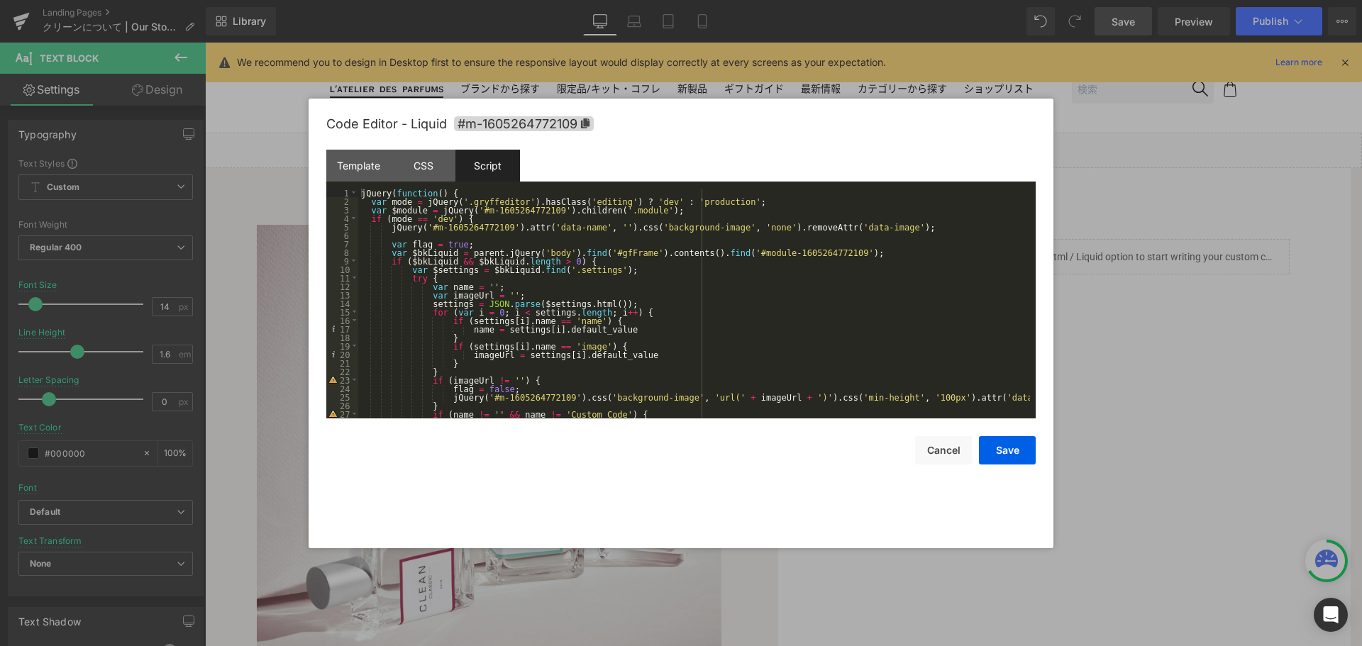
scroll to position [0, 0]
click at [448, 159] on div "CSS" at bounding box center [423, 166] width 65 height 32
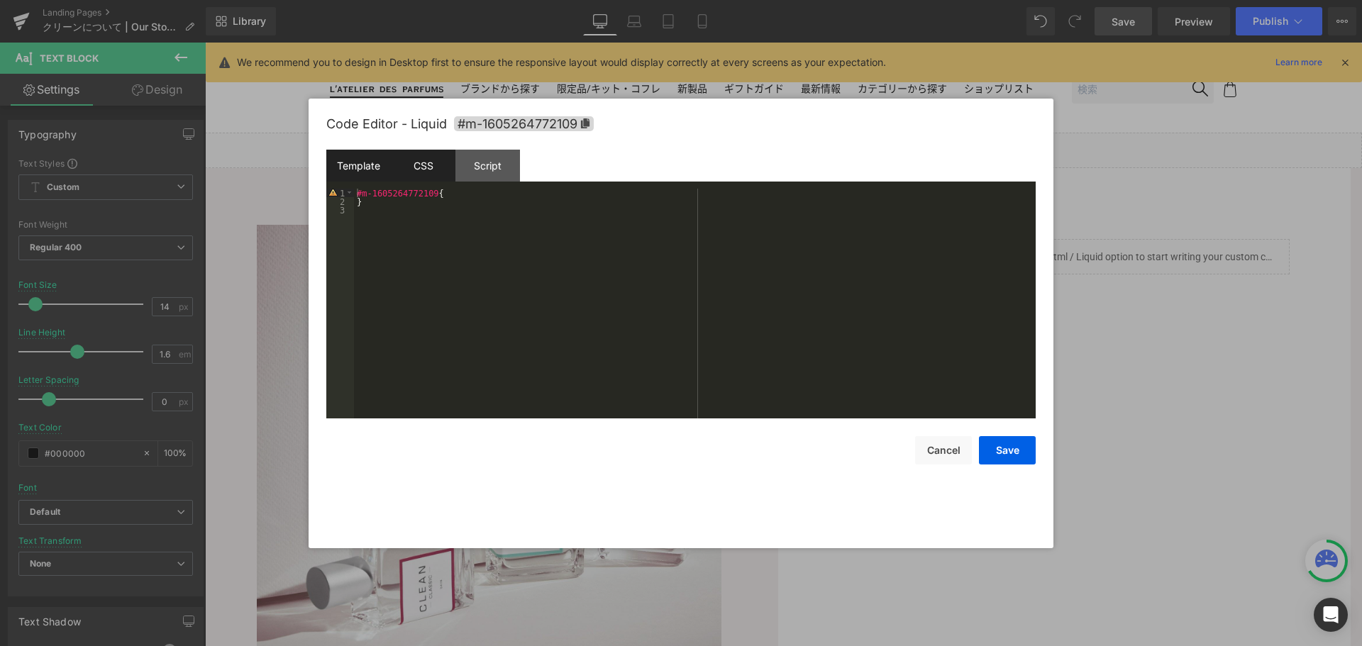
click at [357, 159] on div "Template" at bounding box center [358, 166] width 65 height 32
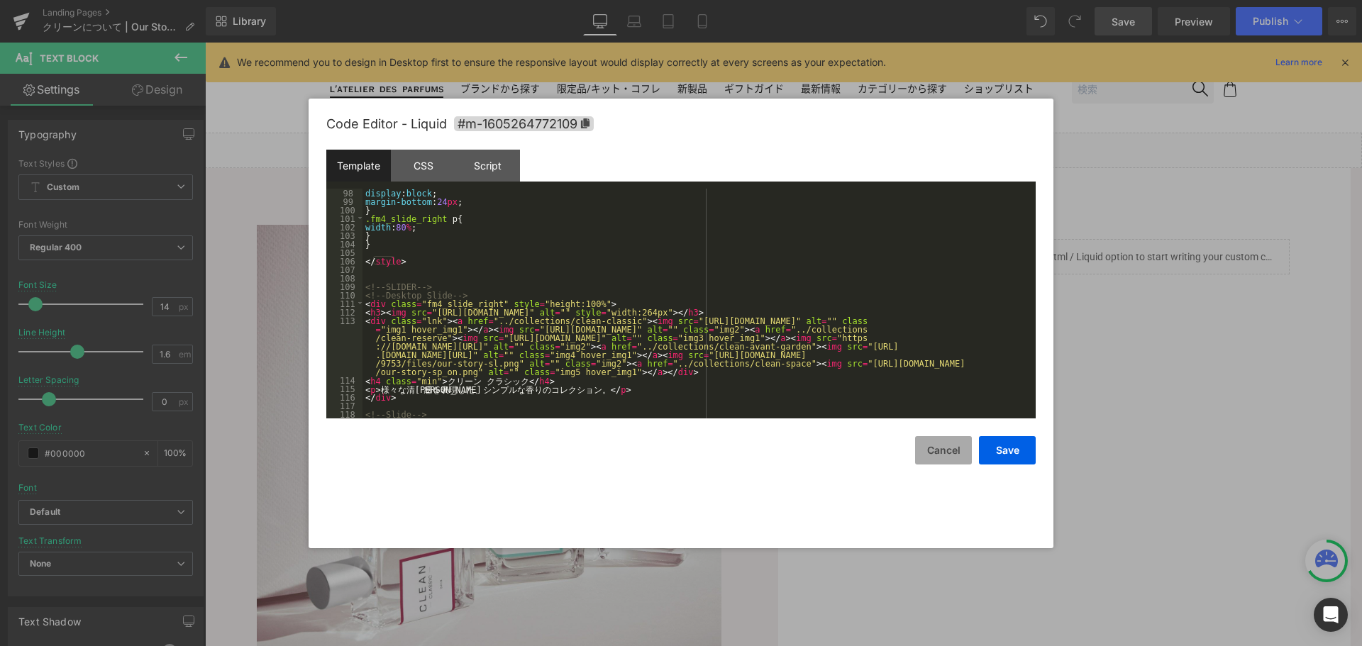
click at [947, 452] on button "Cancel" at bounding box center [943, 450] width 57 height 28
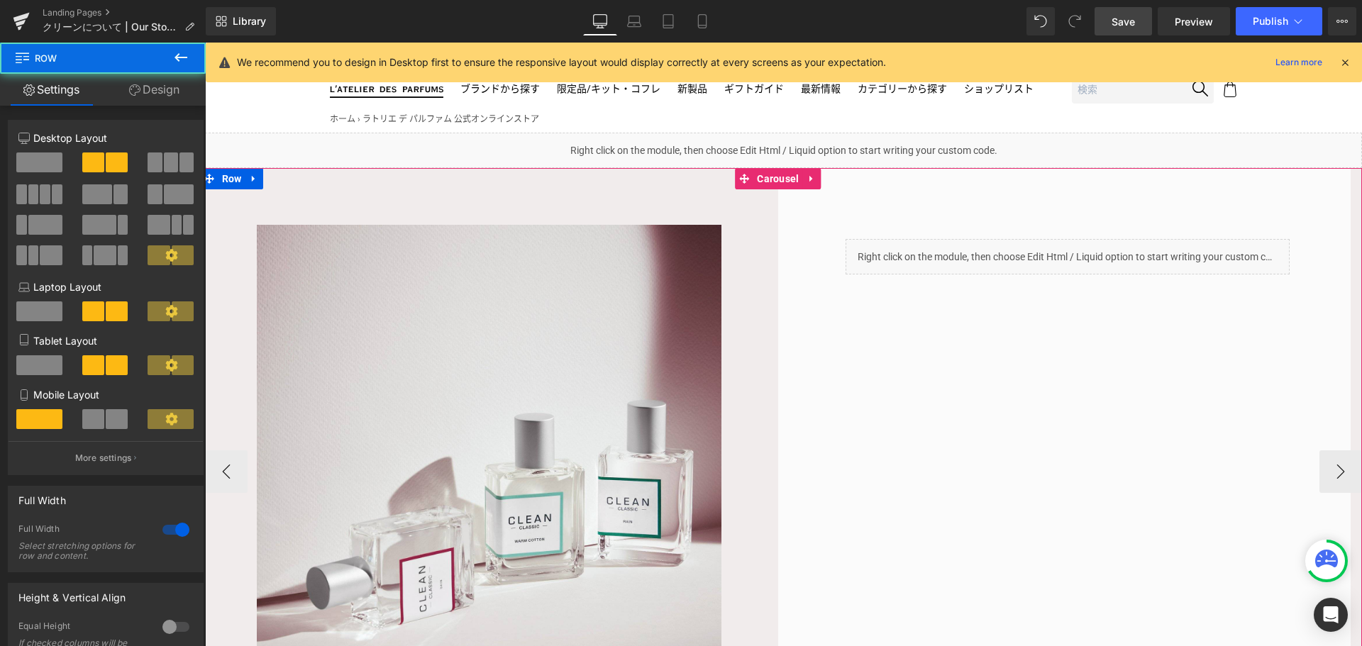
click at [1037, 462] on div "Image Liquid Row 80px Row" at bounding box center [778, 457] width 1157 height 579
